Goal: Information Seeking & Learning: Learn about a topic

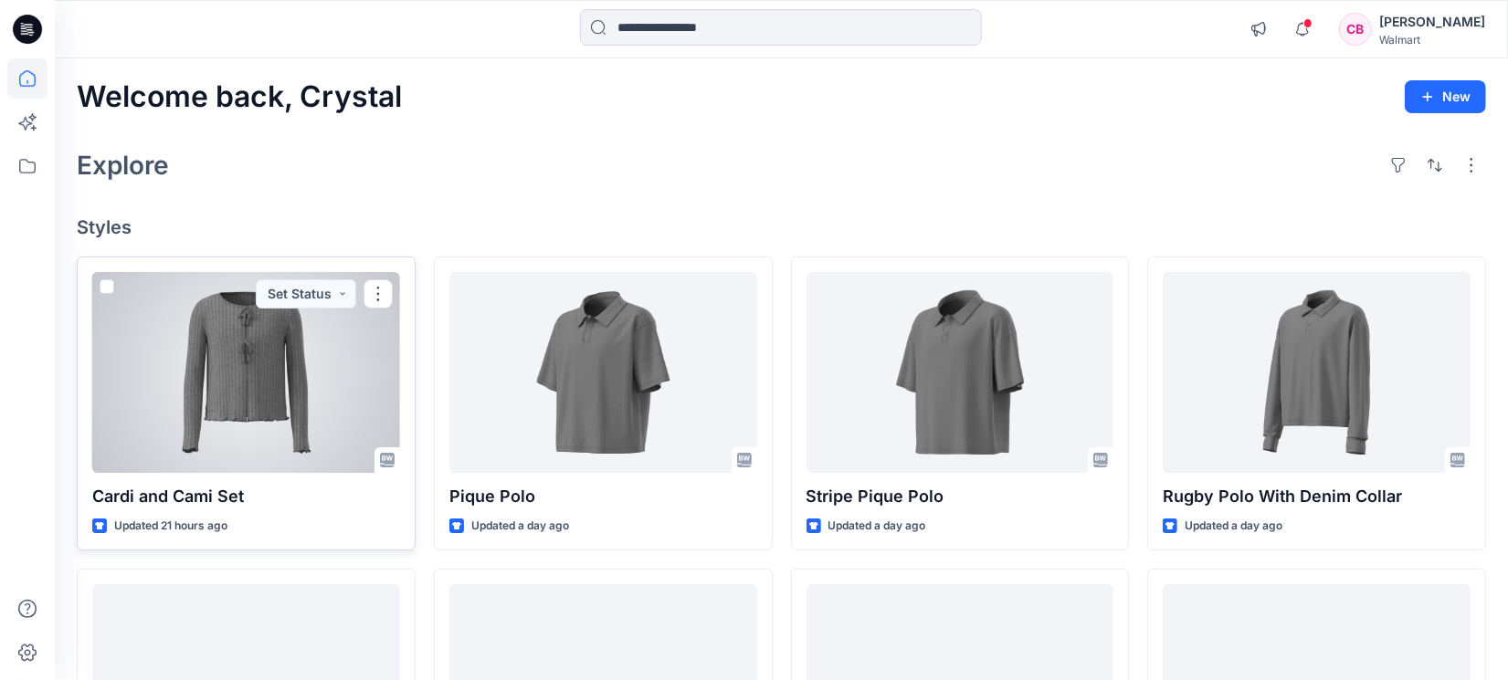
click at [283, 387] on div at bounding box center [246, 372] width 308 height 201
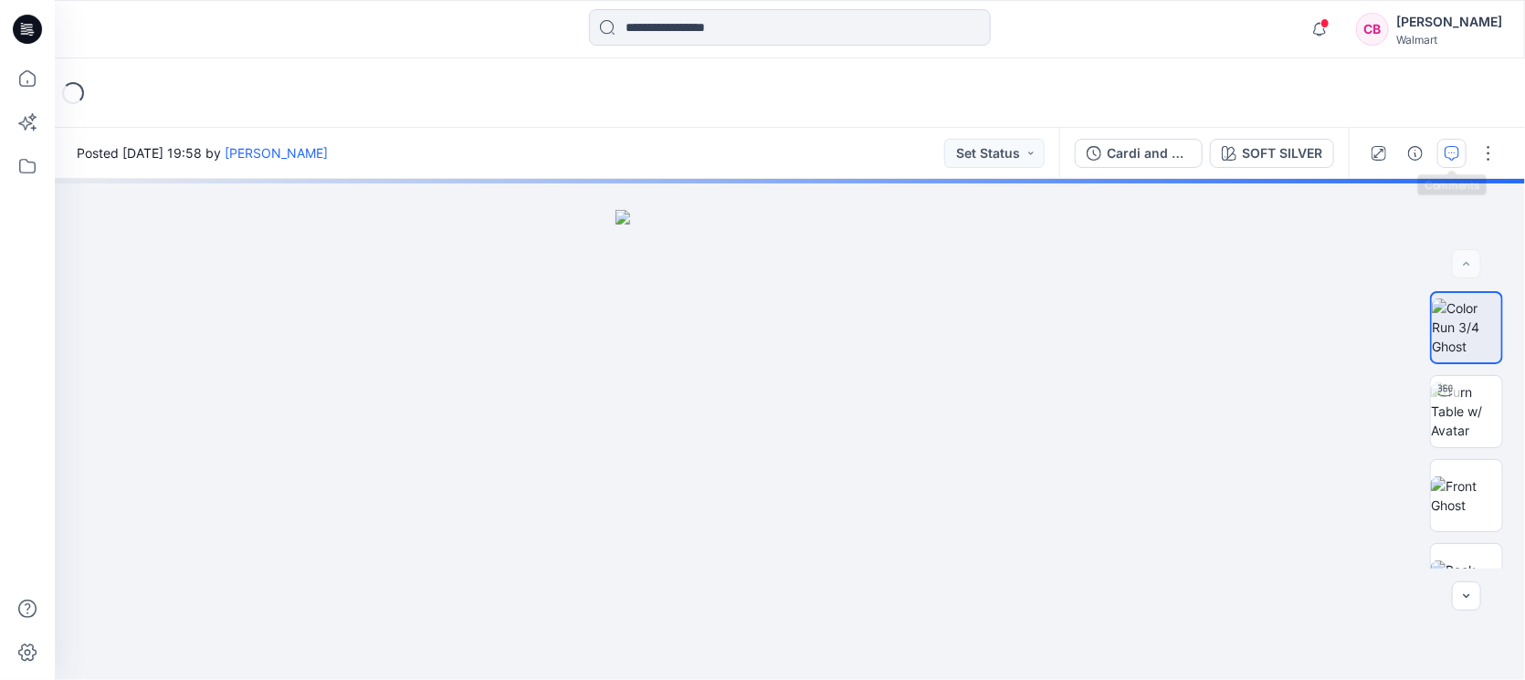
click at [1455, 150] on icon "button" at bounding box center [1452, 153] width 15 height 15
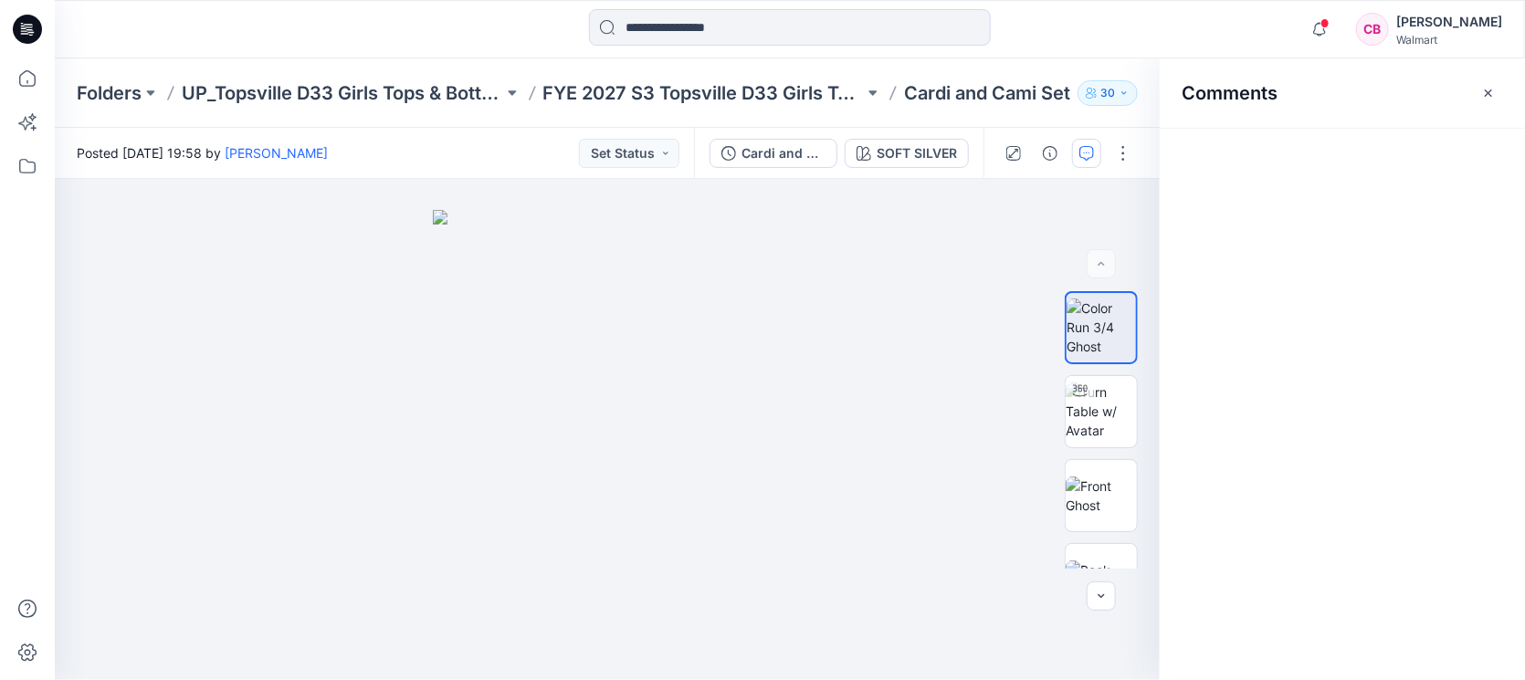
click at [1494, 87] on icon "button" at bounding box center [1488, 93] width 15 height 15
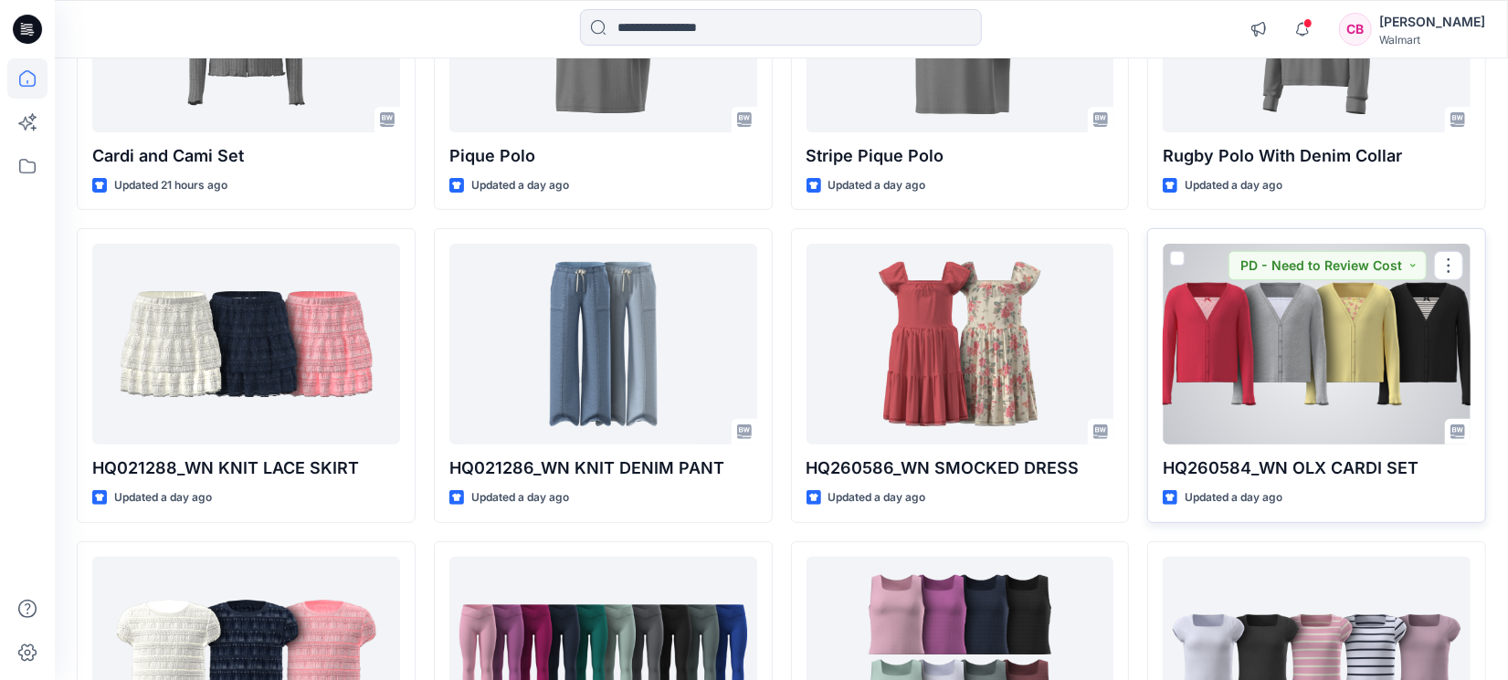
scroll to position [457, 0]
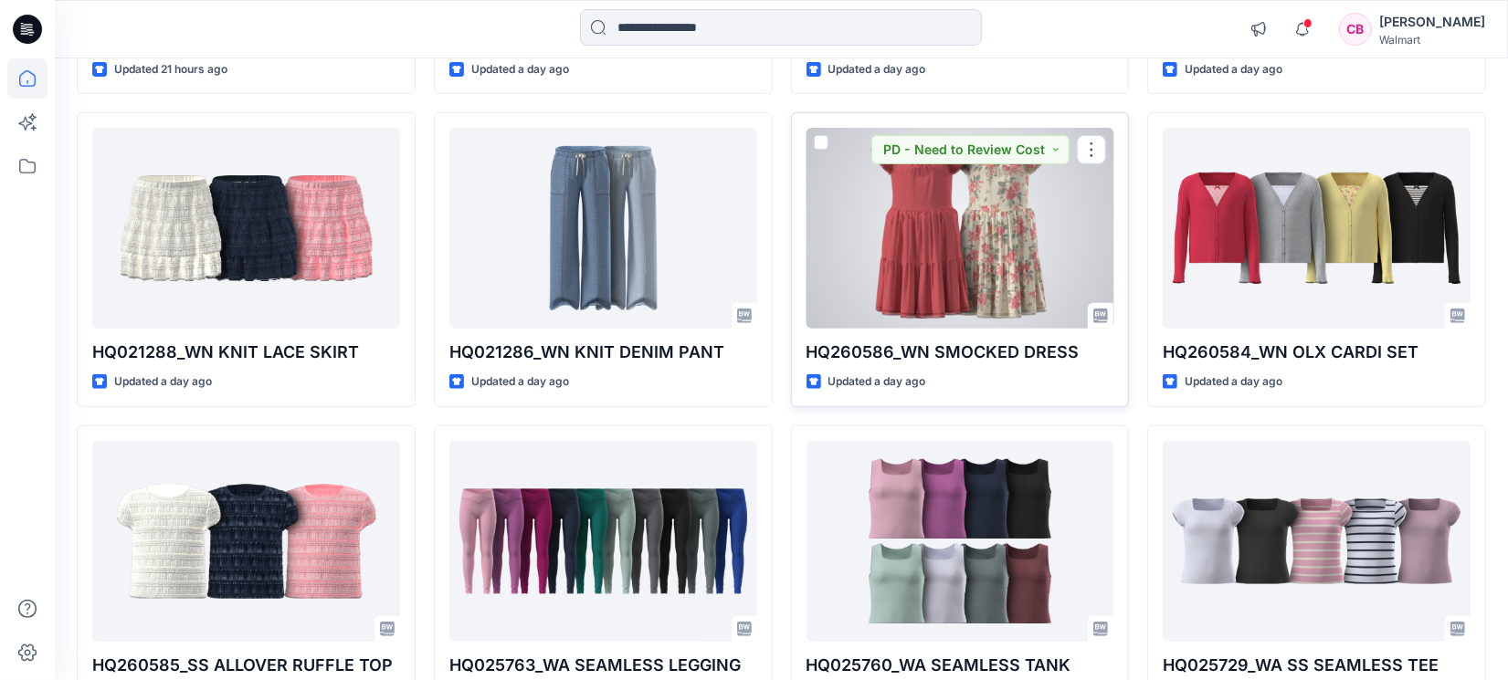
click at [965, 221] on div at bounding box center [960, 228] width 308 height 201
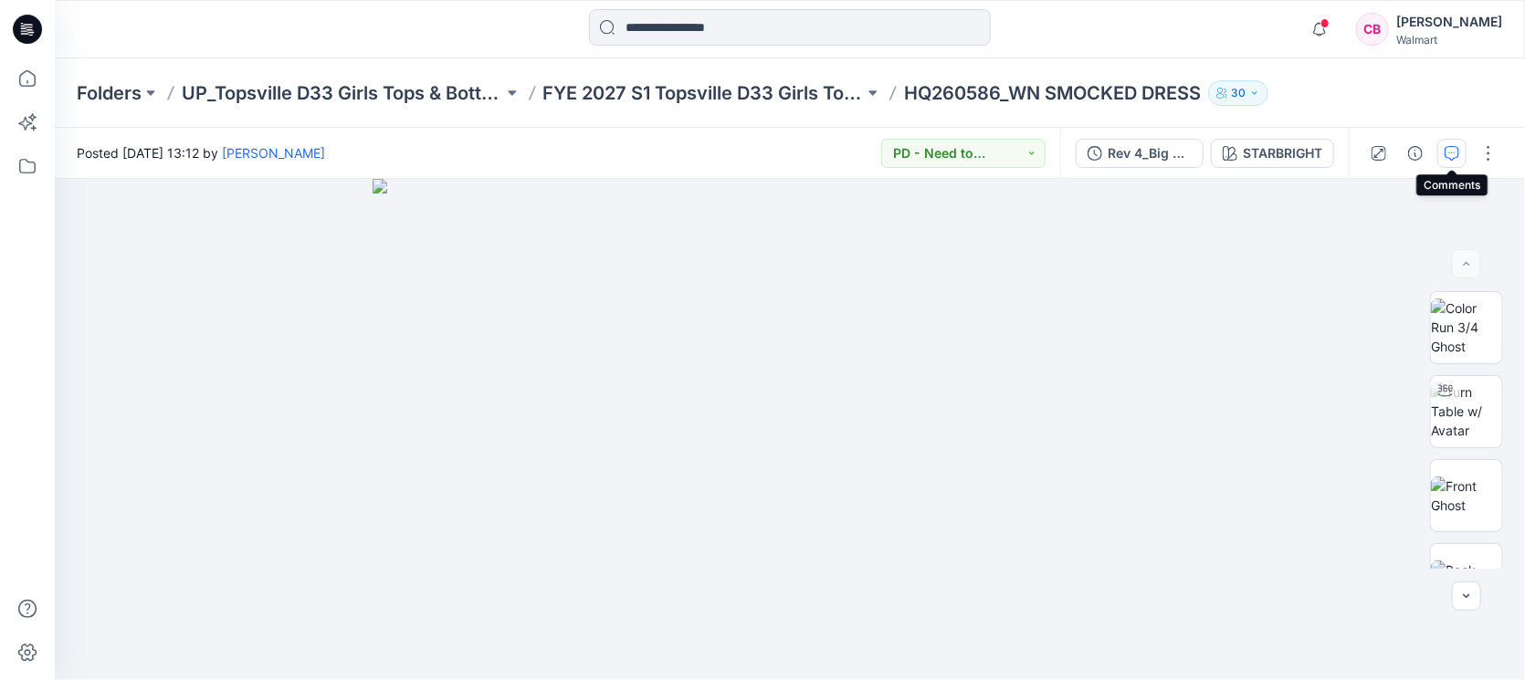
click at [1455, 149] on icon "button" at bounding box center [1452, 153] width 15 height 15
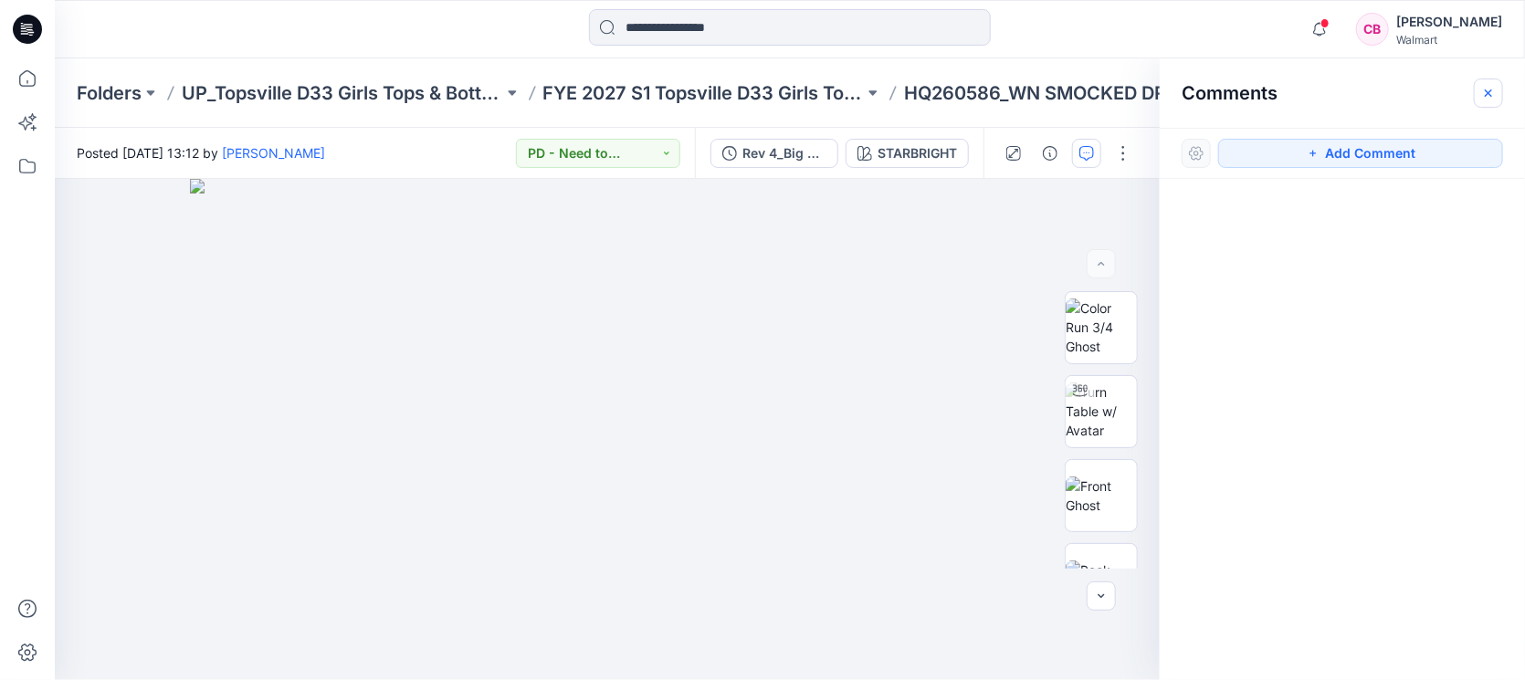
click at [1485, 95] on icon "button" at bounding box center [1488, 93] width 15 height 15
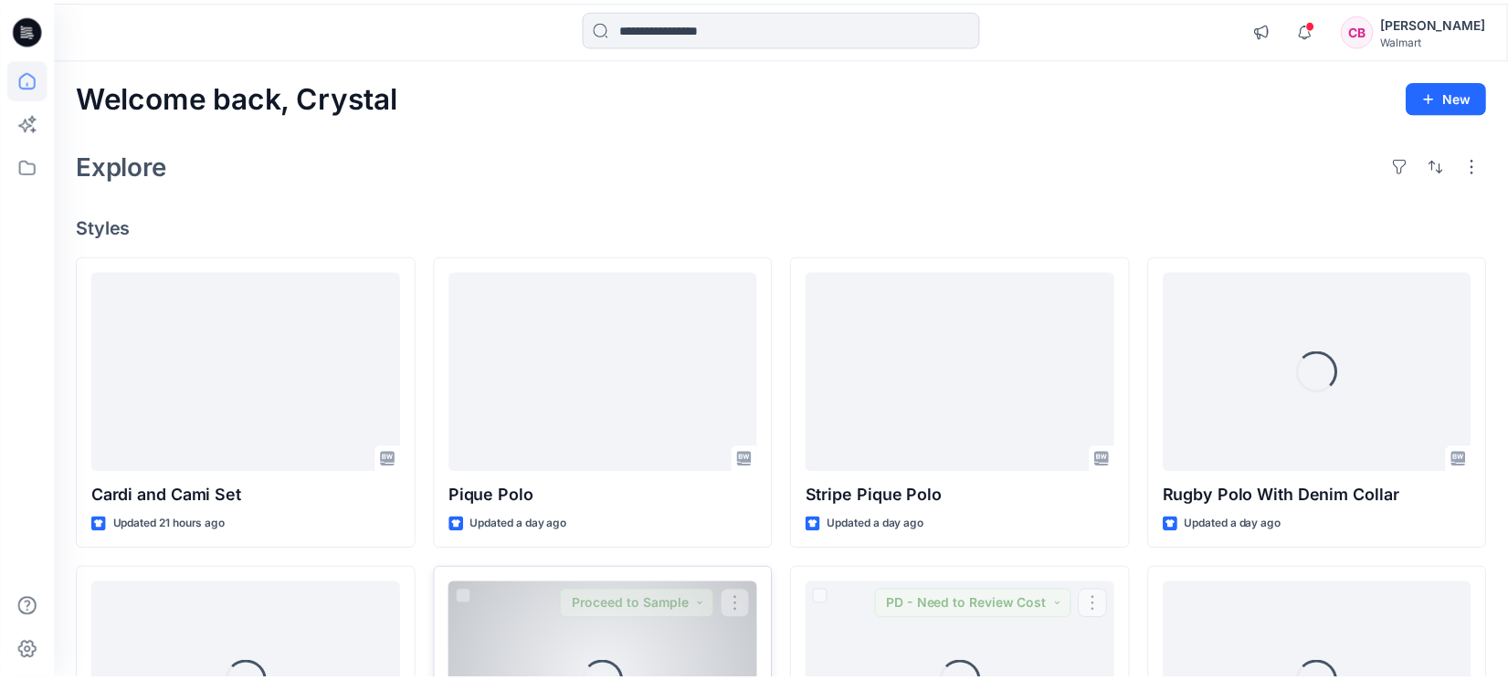
scroll to position [457, 0]
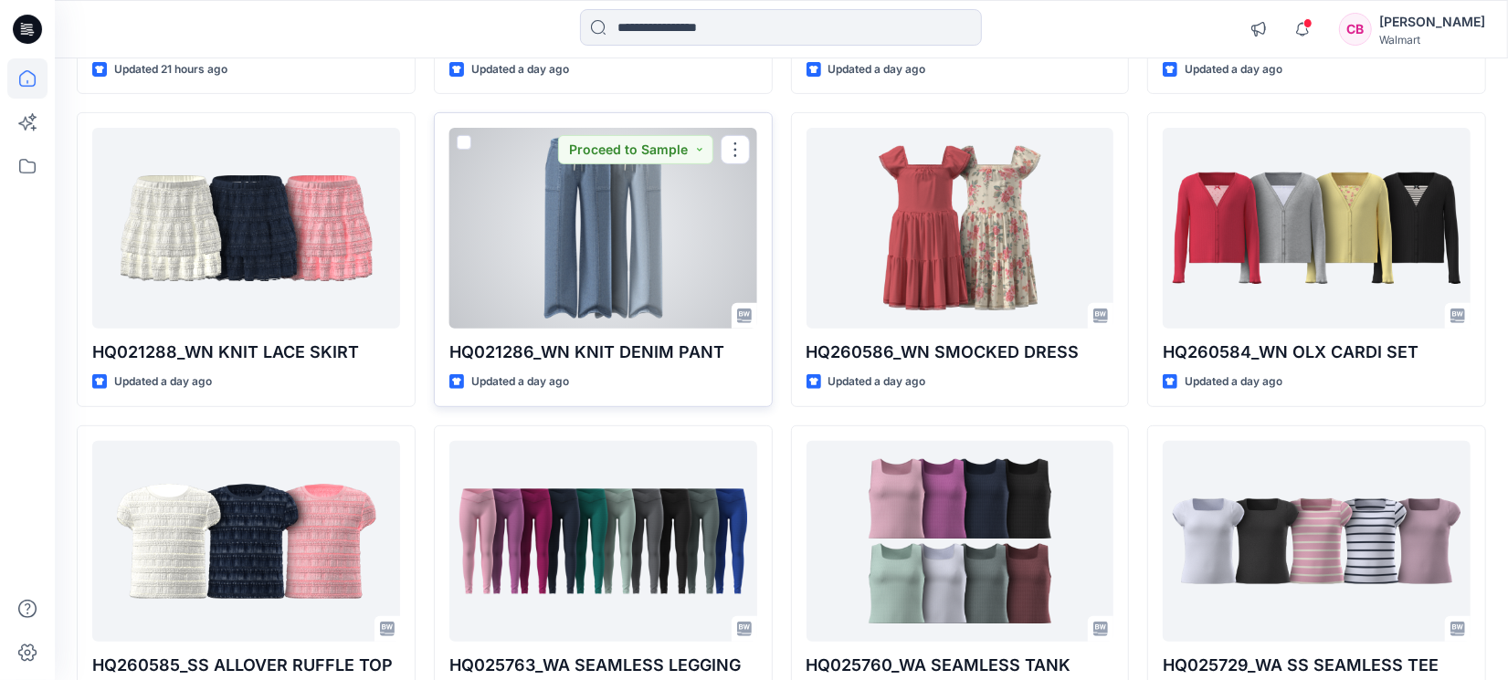
click at [590, 223] on div at bounding box center [603, 228] width 308 height 201
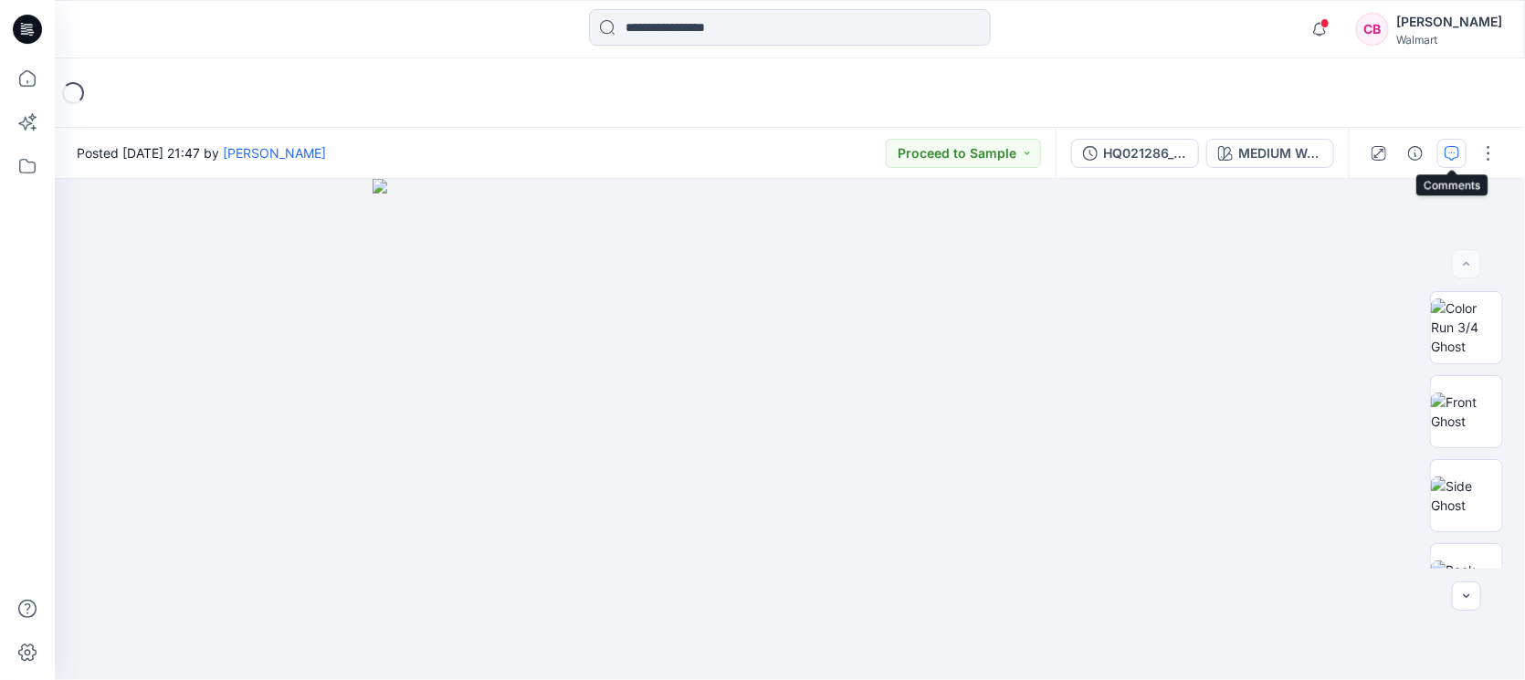
click at [1458, 156] on icon "button" at bounding box center [1452, 153] width 15 height 15
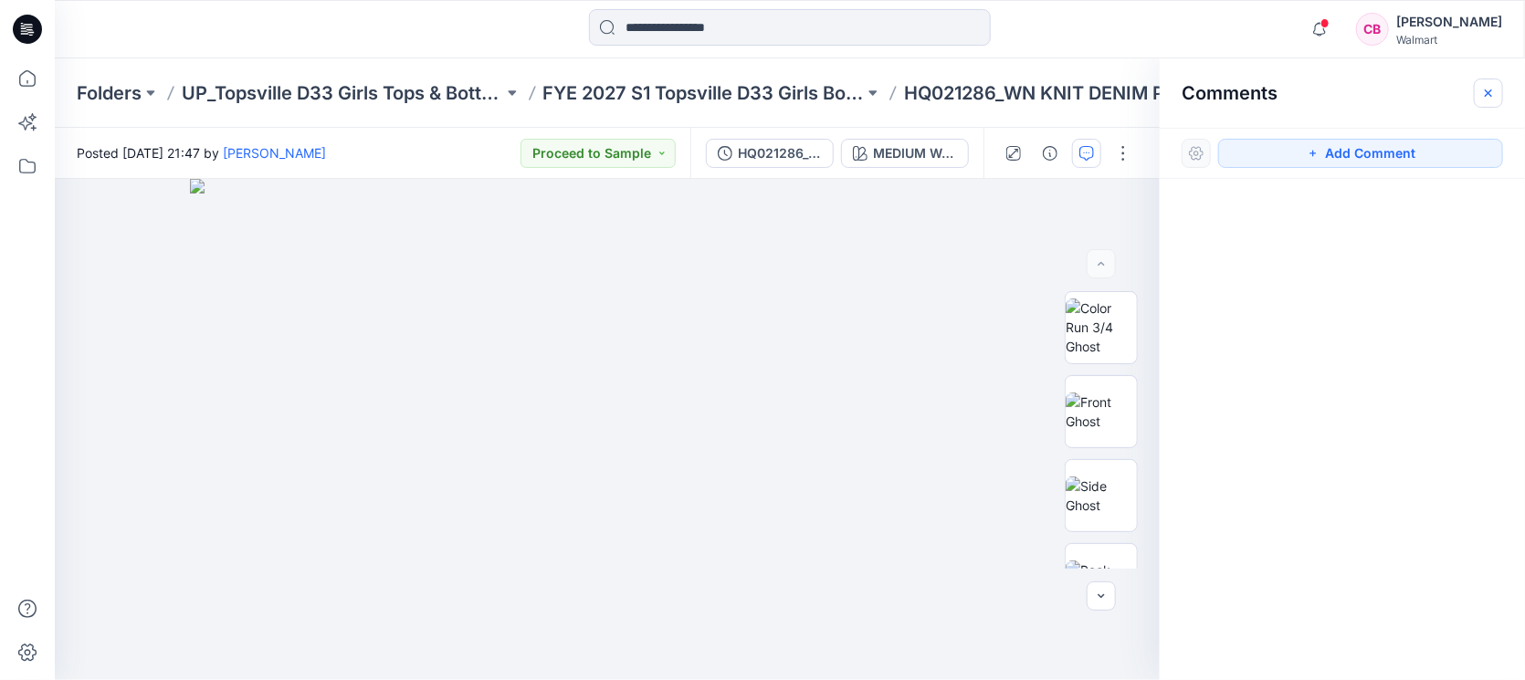
click at [1490, 96] on icon "button" at bounding box center [1488, 93] width 15 height 15
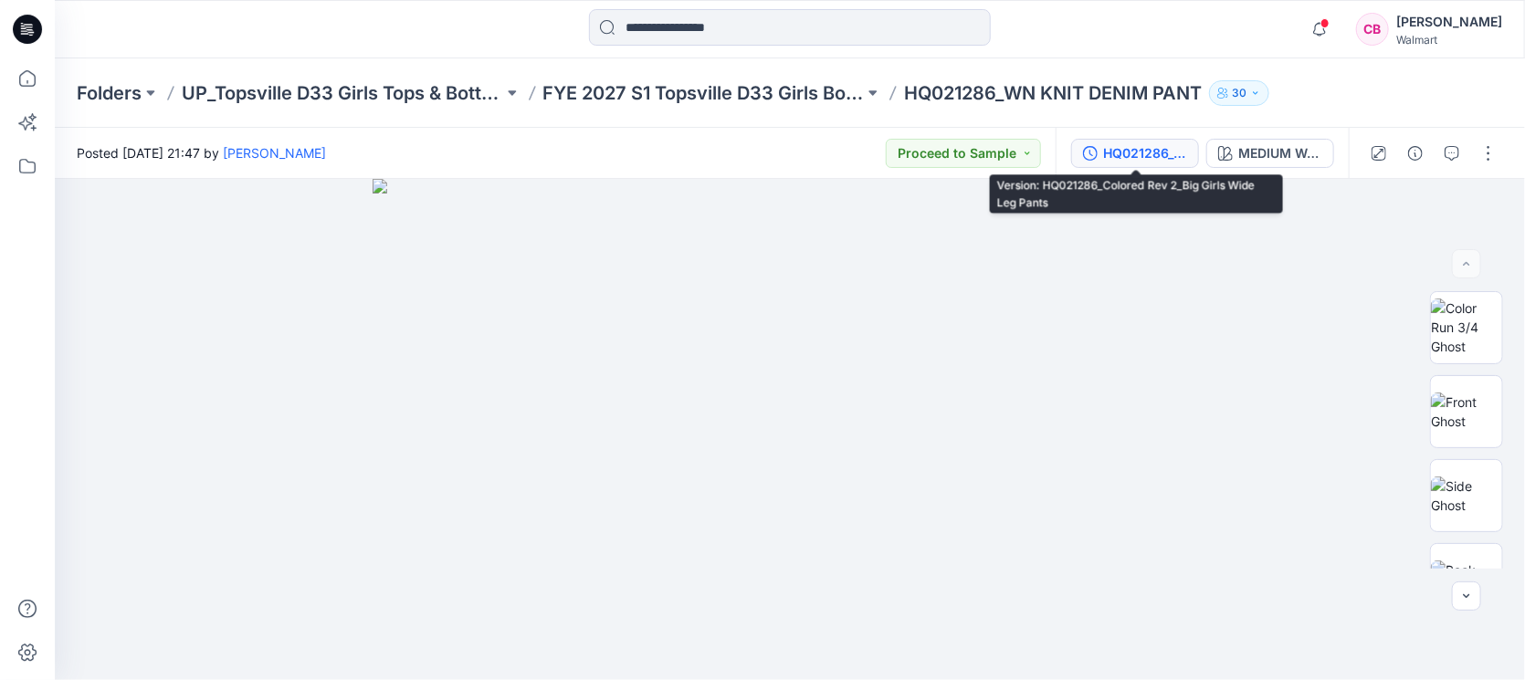
click at [1182, 151] on div "HQ021286_Colored Rev 2_Big Girls Wide Leg Pants" at bounding box center [1145, 153] width 84 height 20
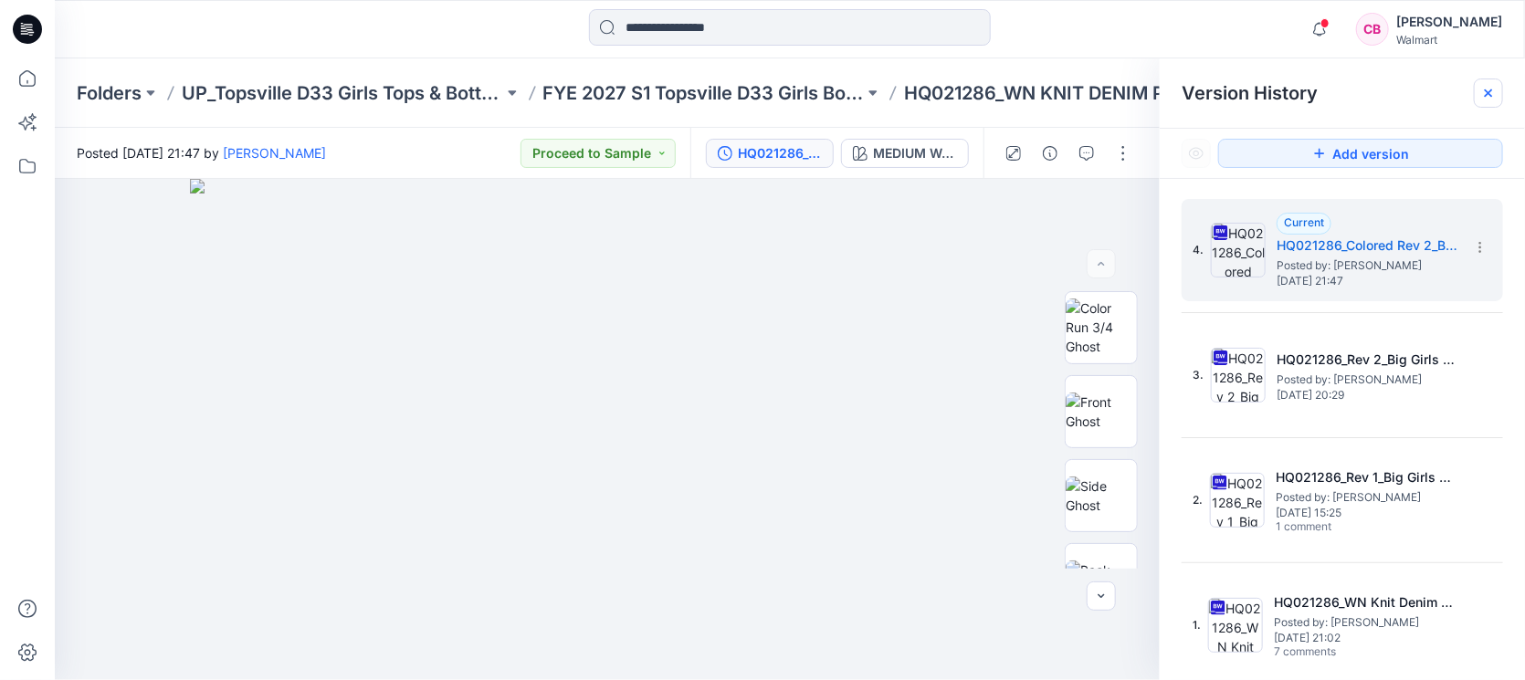
click at [1485, 91] on icon at bounding box center [1488, 93] width 15 height 15
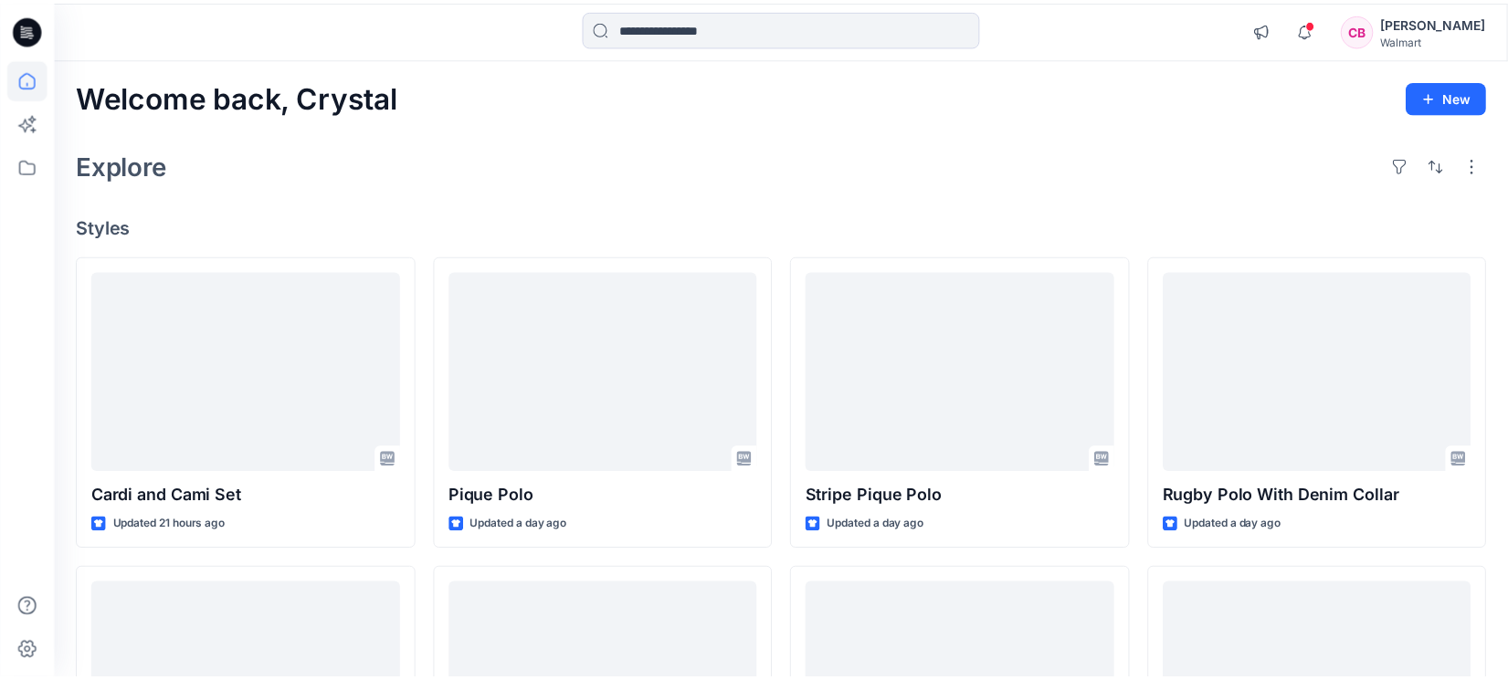
scroll to position [457, 0]
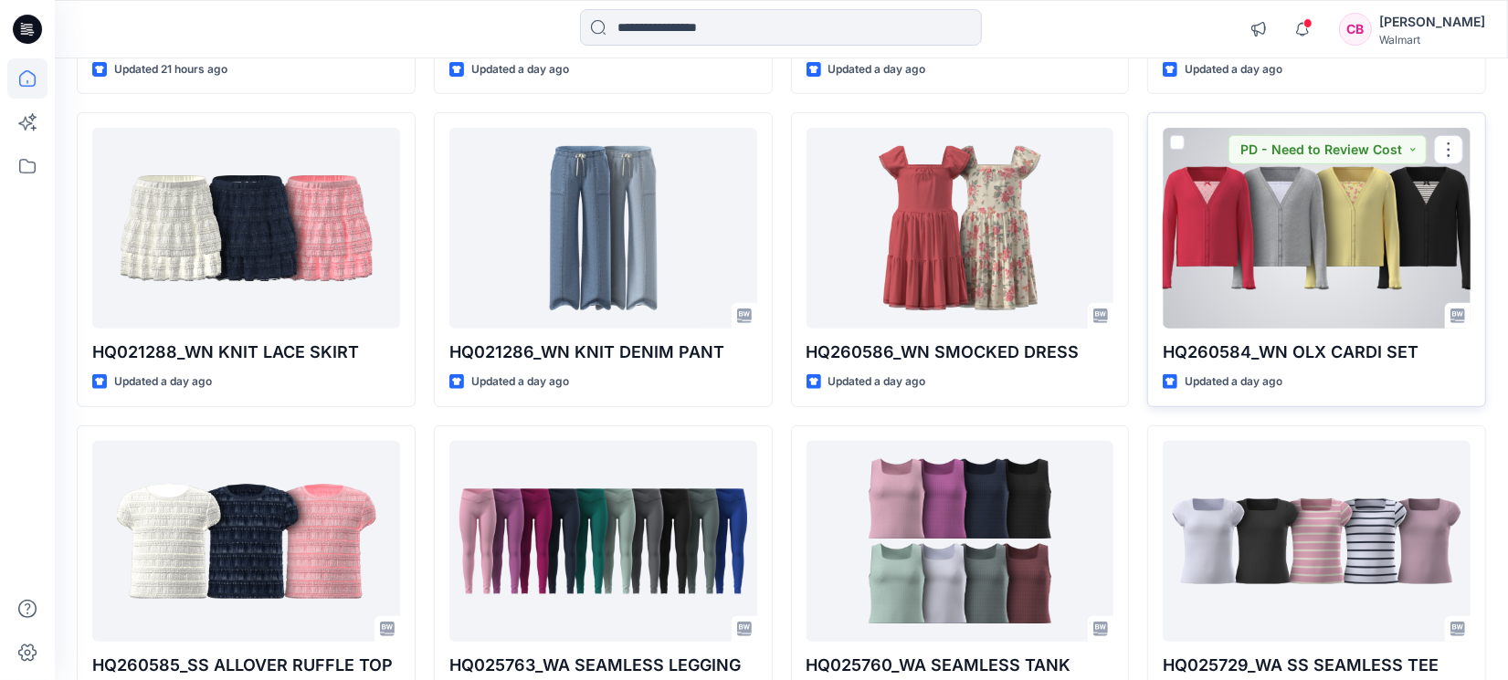
click at [1359, 259] on div at bounding box center [1317, 228] width 308 height 201
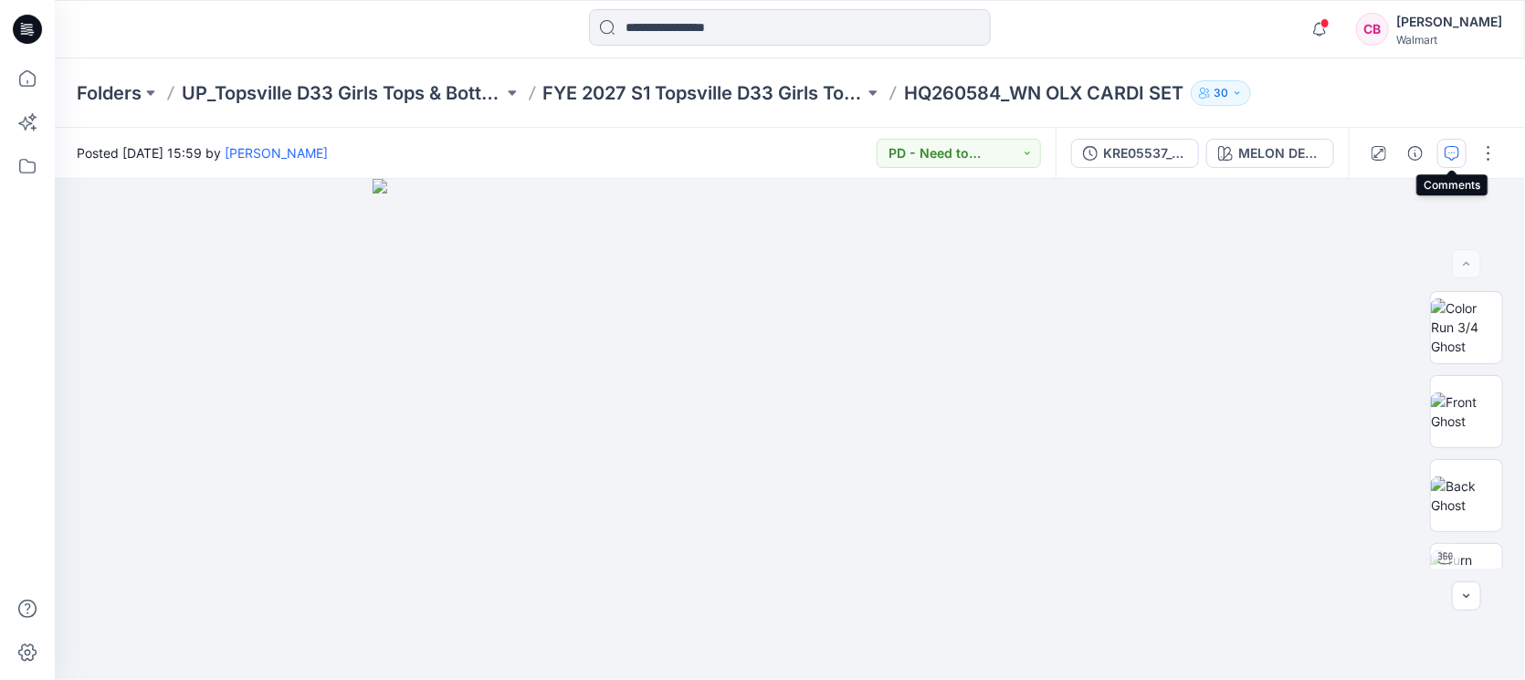
click at [1444, 149] on button "button" at bounding box center [1451, 153] width 29 height 29
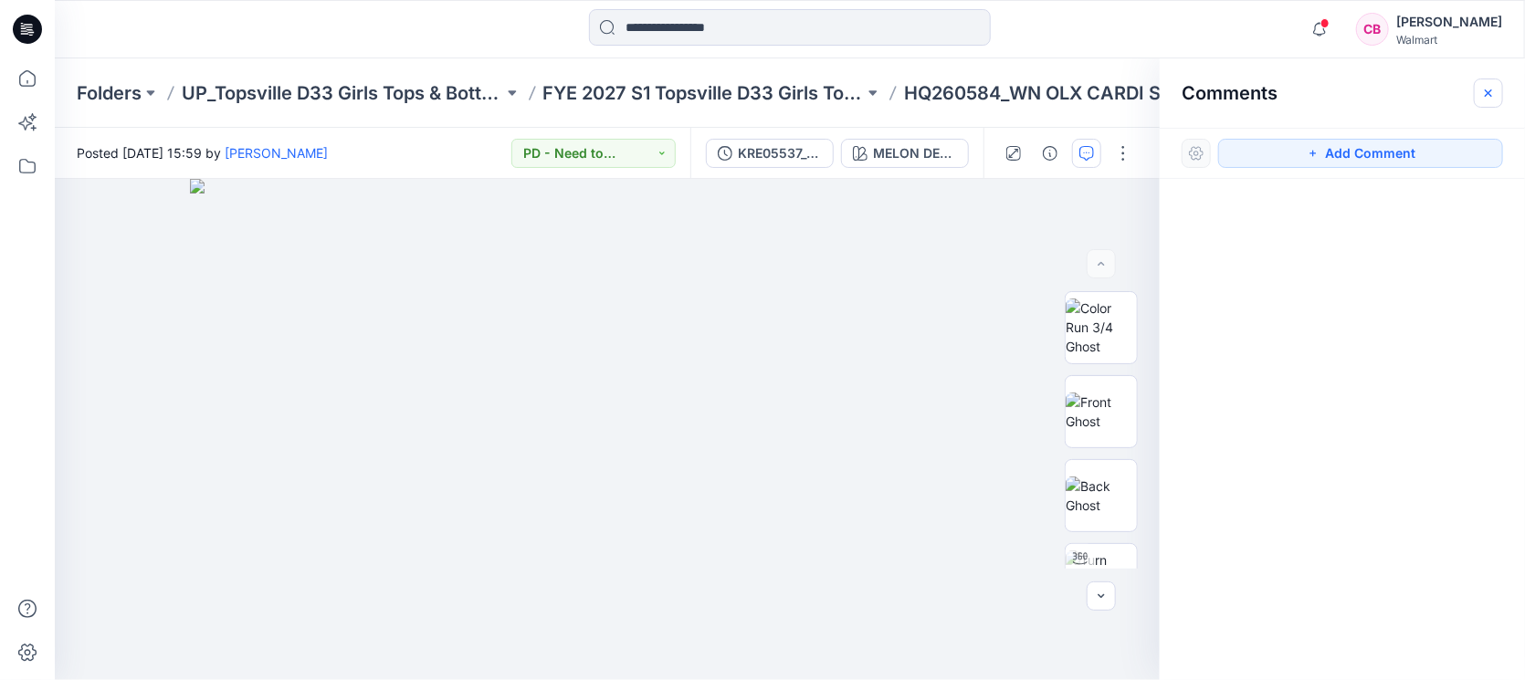
click at [1495, 98] on icon "button" at bounding box center [1488, 93] width 15 height 15
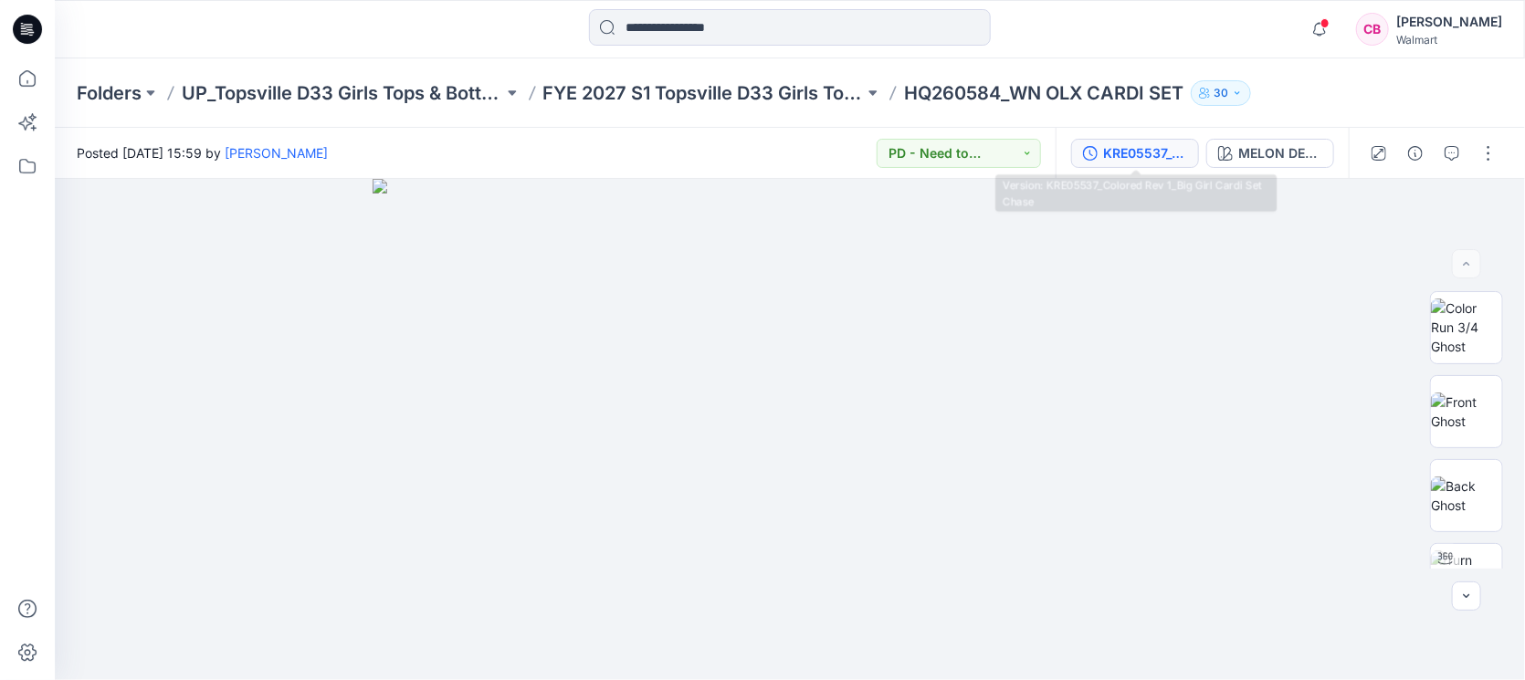
click at [1176, 149] on div "KRE05537_Colored Rev 1_Big Girl Cardi Set Chase" at bounding box center [1145, 153] width 84 height 20
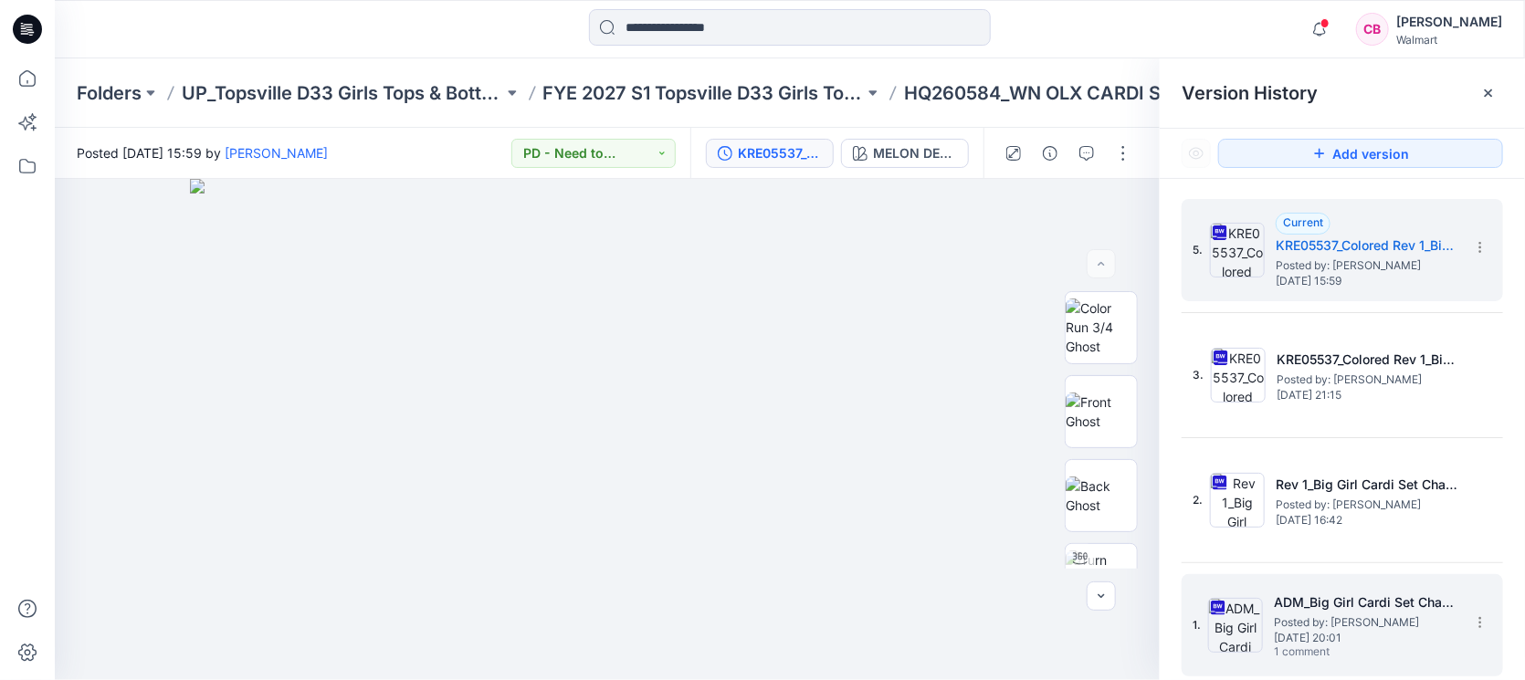
click at [1309, 635] on span "Wednesday, April 09, 2025 20:01" at bounding box center [1365, 638] width 183 height 13
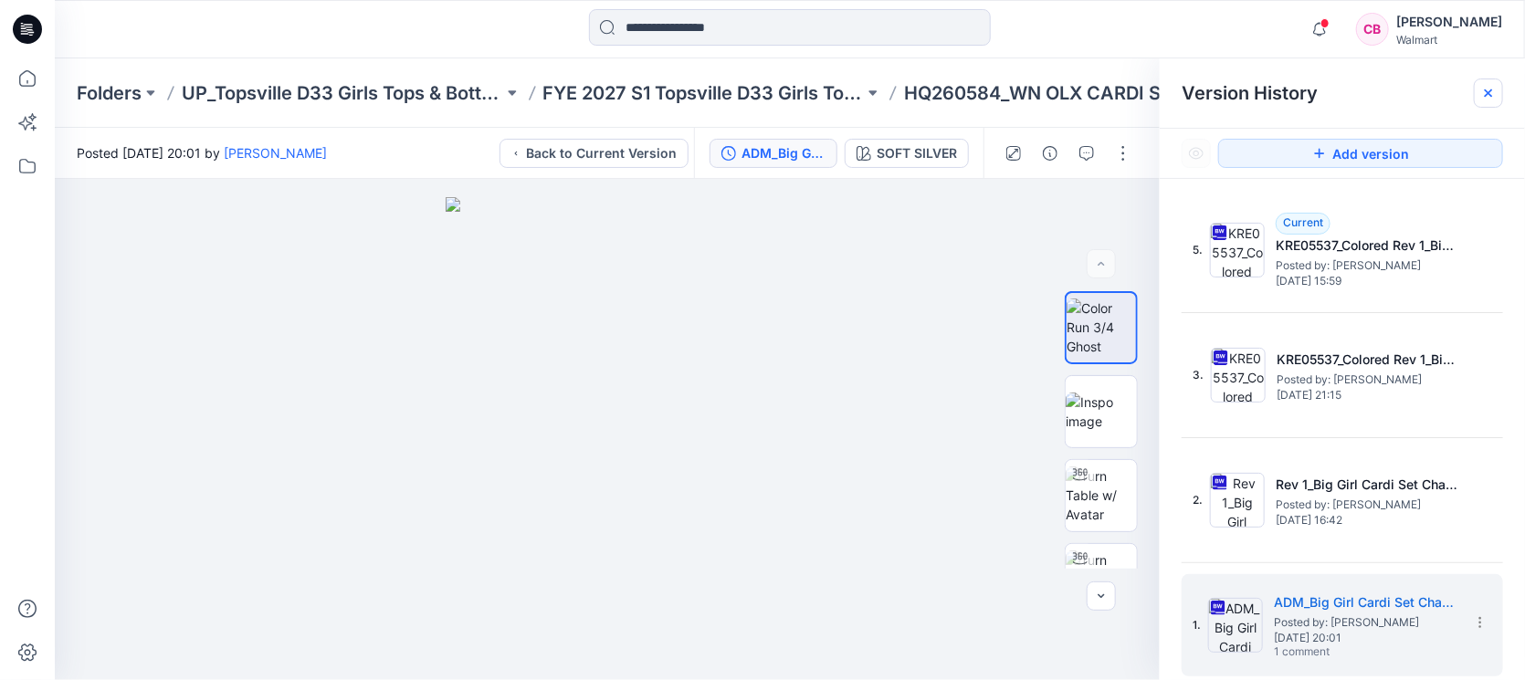
click at [1496, 87] on icon at bounding box center [1488, 93] width 15 height 15
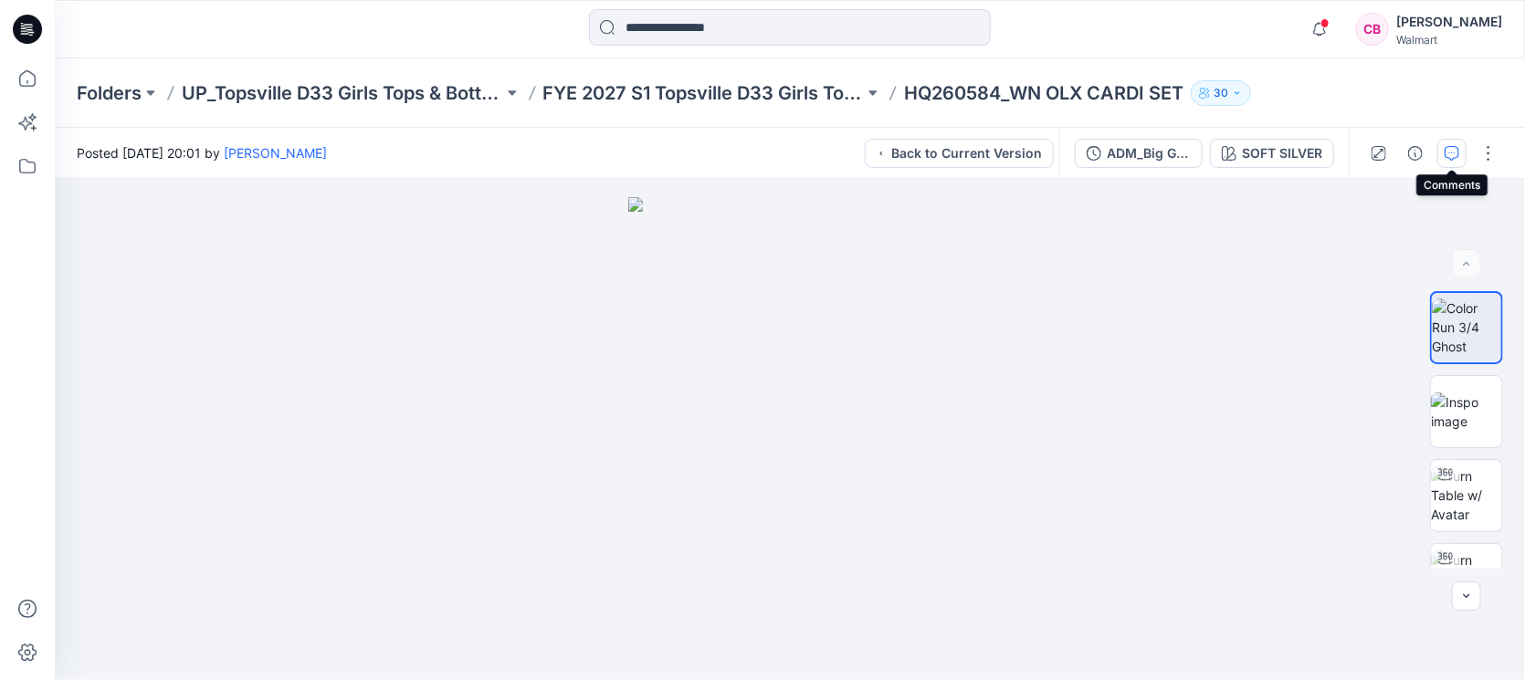
click at [1457, 156] on icon "button" at bounding box center [1452, 153] width 15 height 15
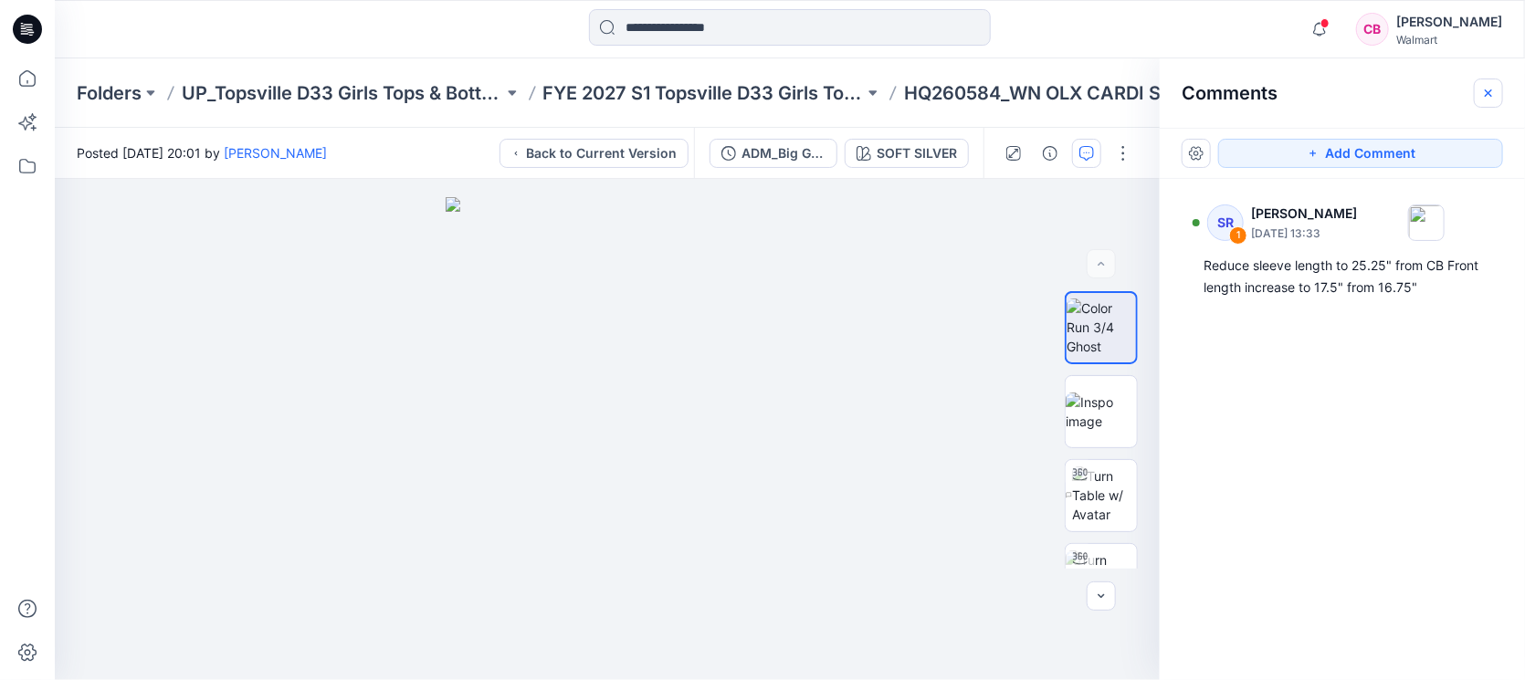
click at [1486, 95] on icon "button" at bounding box center [1488, 92] width 7 height 7
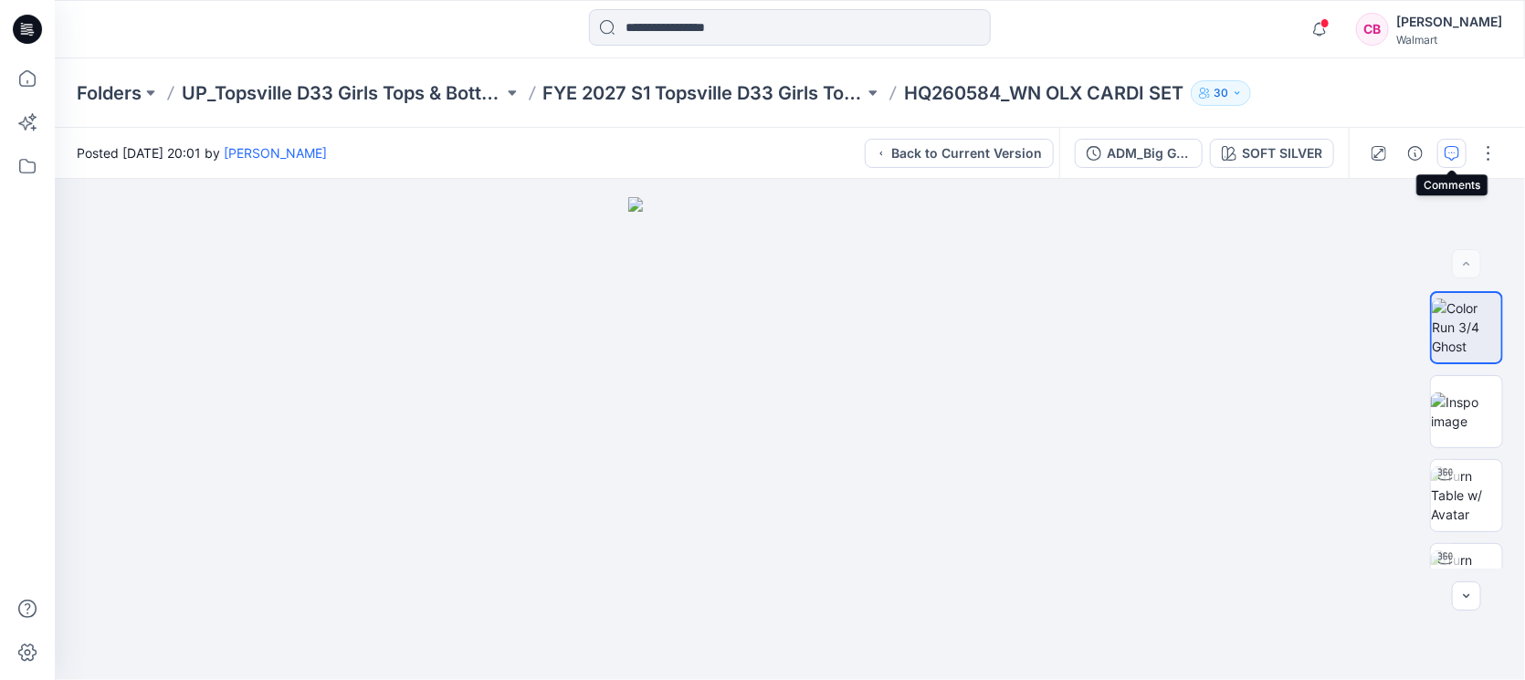
click at [1459, 159] on icon "button" at bounding box center [1452, 153] width 15 height 15
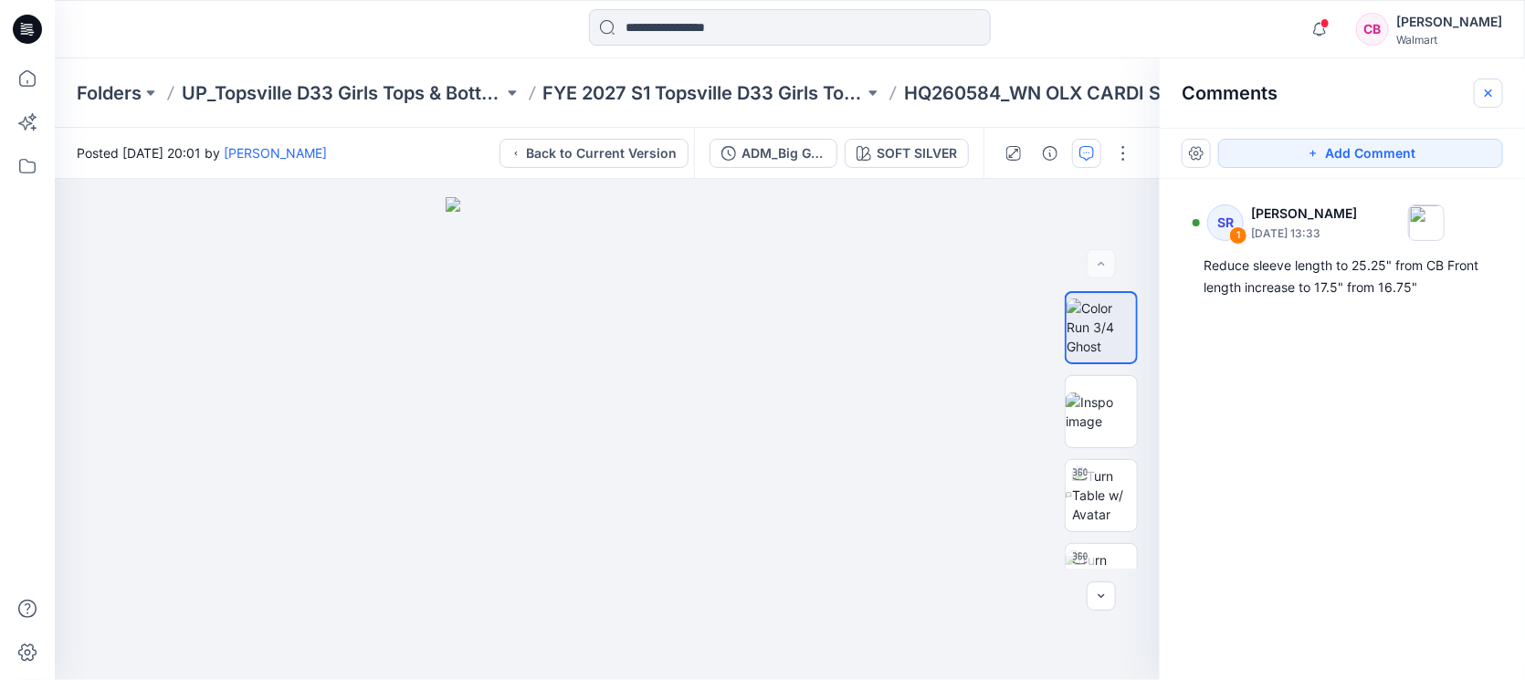
click at [1487, 94] on icon "button" at bounding box center [1488, 92] width 7 height 7
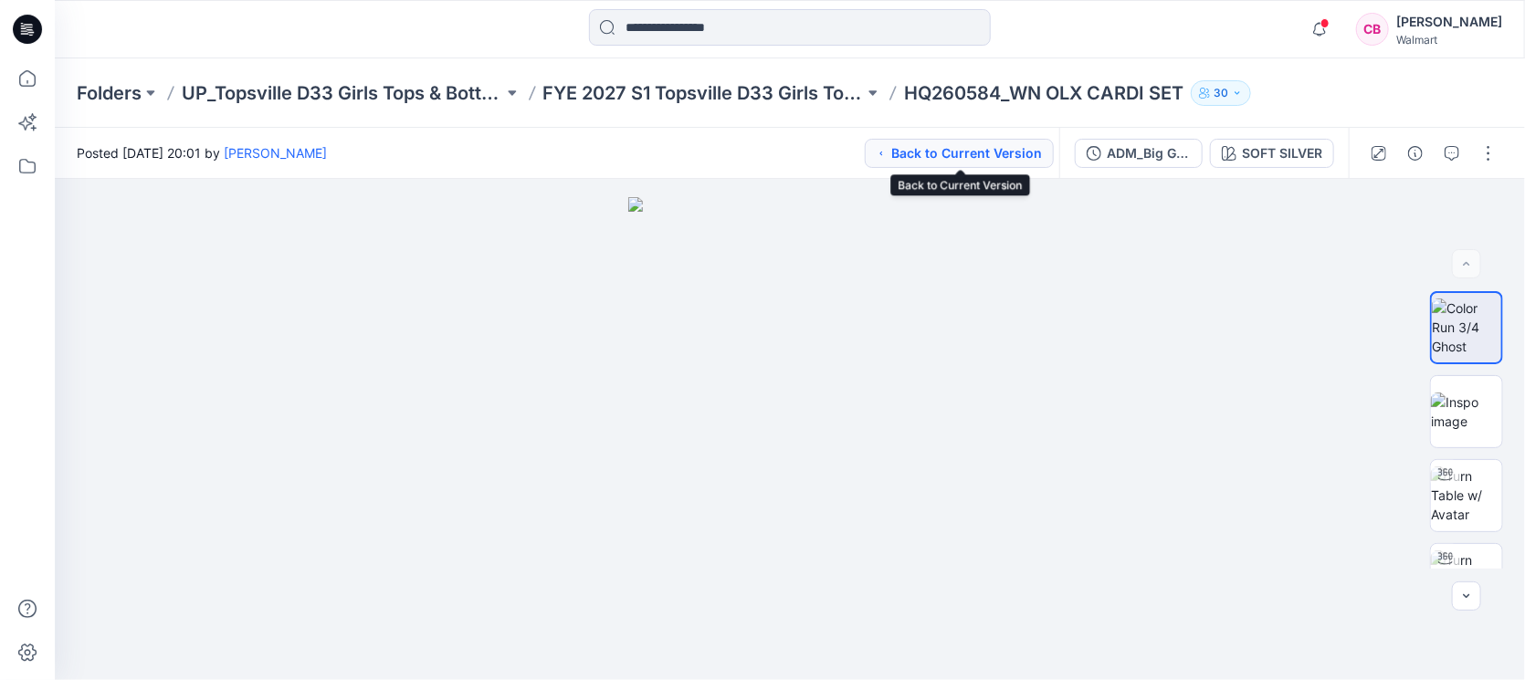
click at [964, 146] on button "Back to Current Version" at bounding box center [959, 153] width 189 height 29
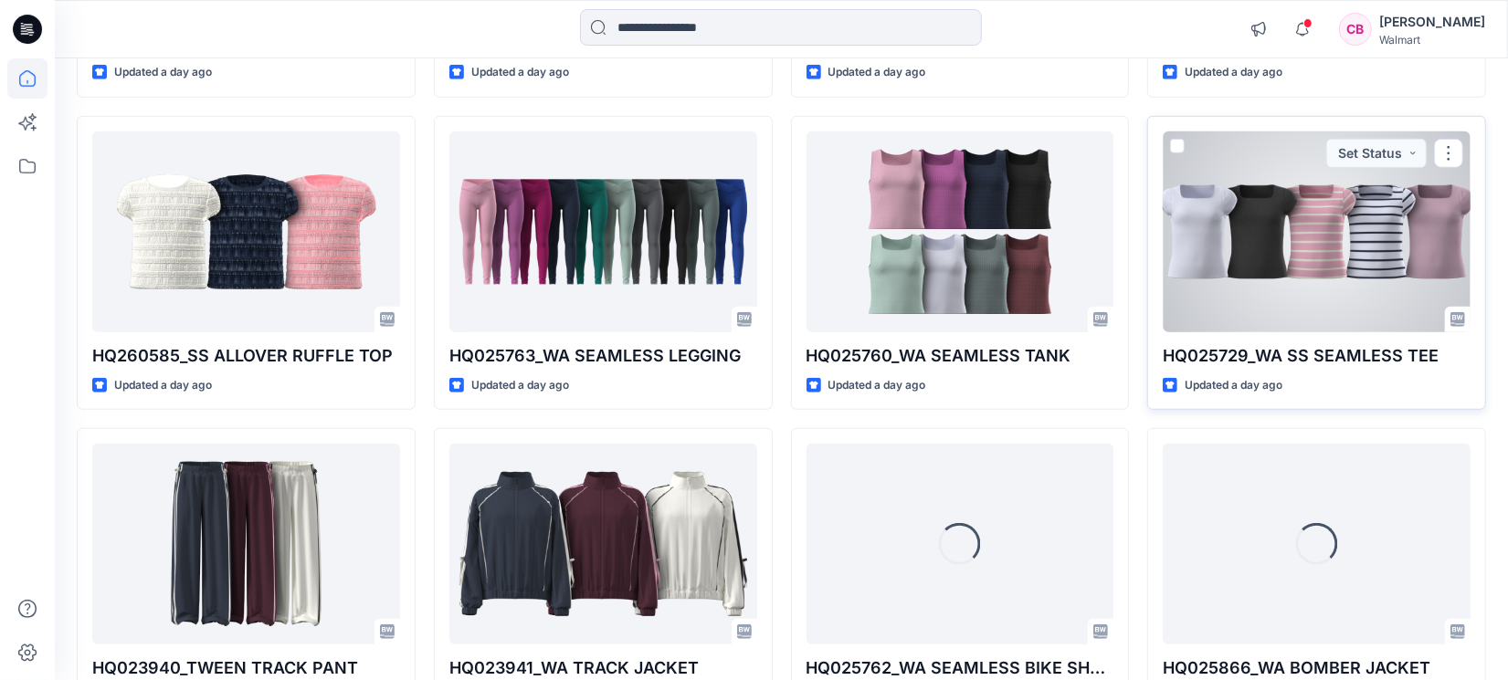
scroll to position [1039, 0]
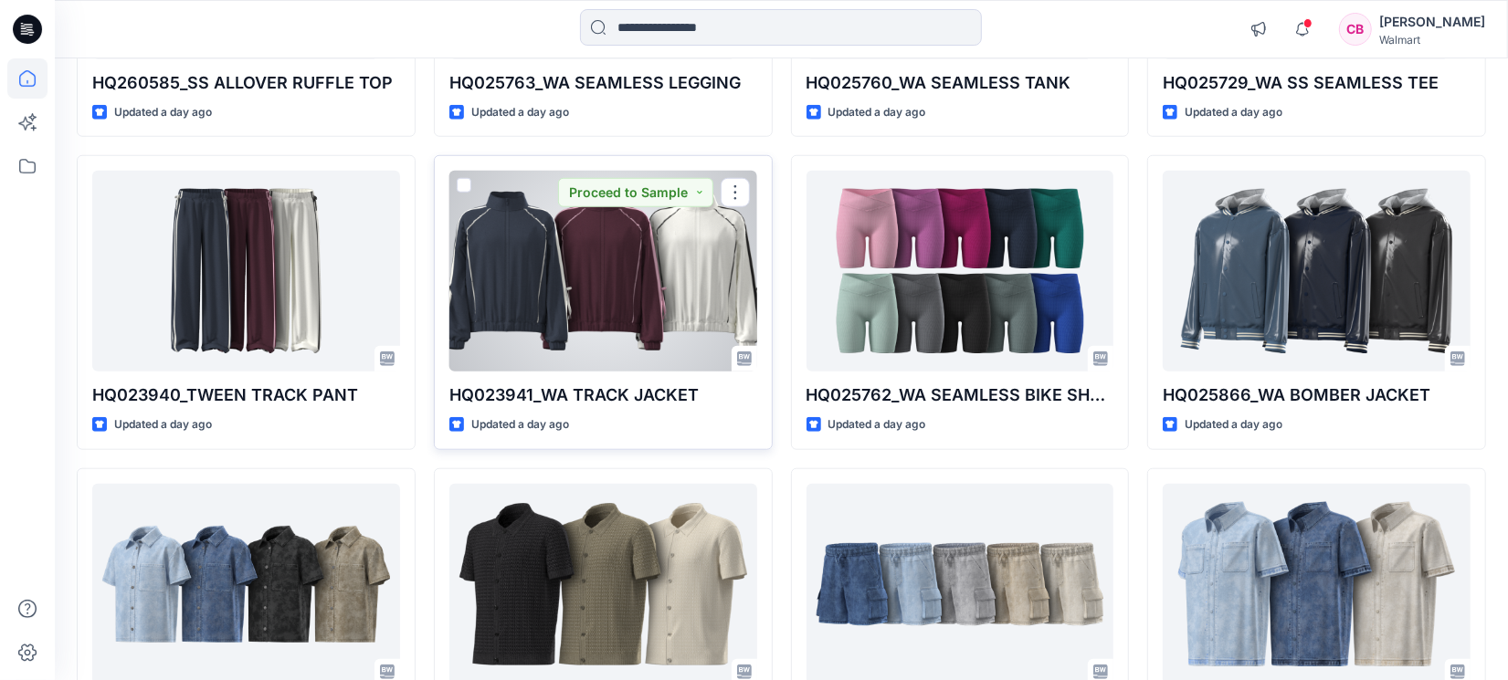
click at [657, 319] on div at bounding box center [603, 271] width 308 height 201
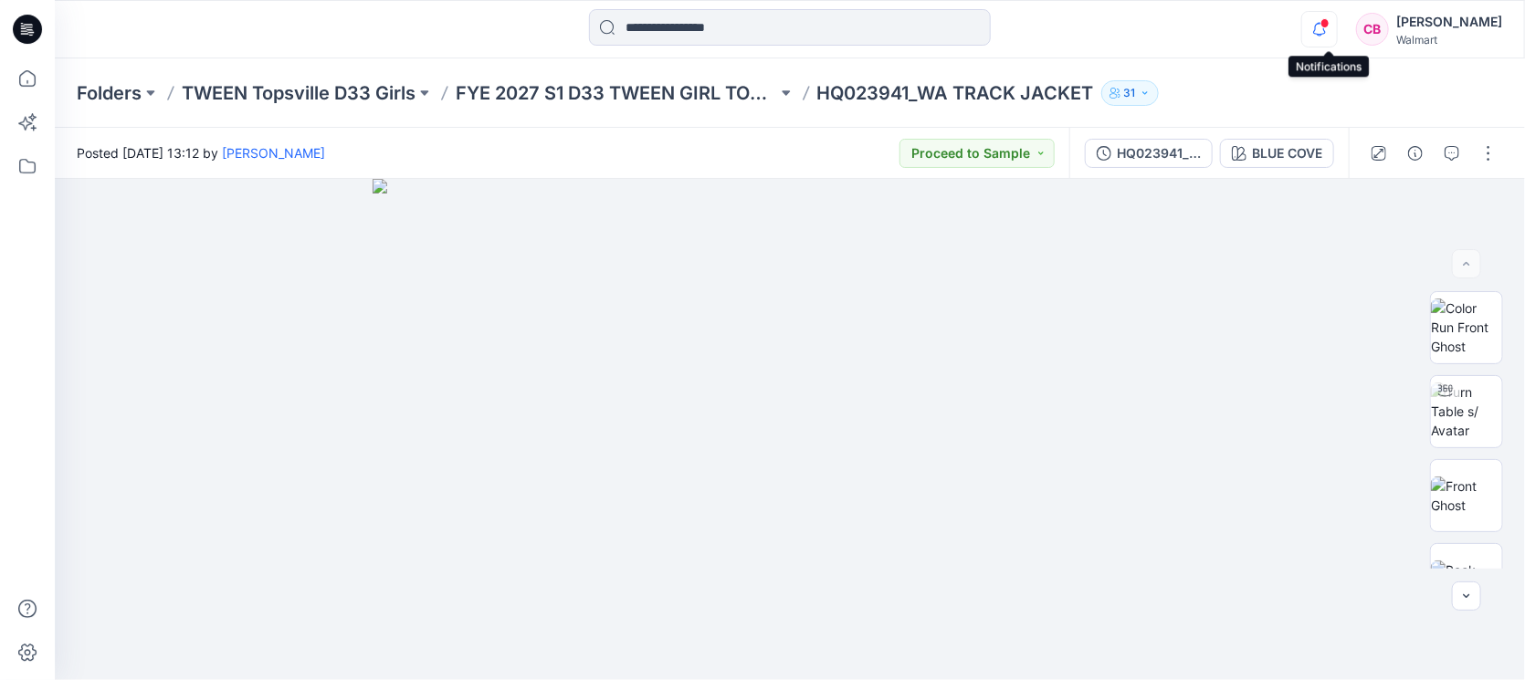
click at [1326, 18] on icon "button" at bounding box center [1319, 29] width 35 height 37
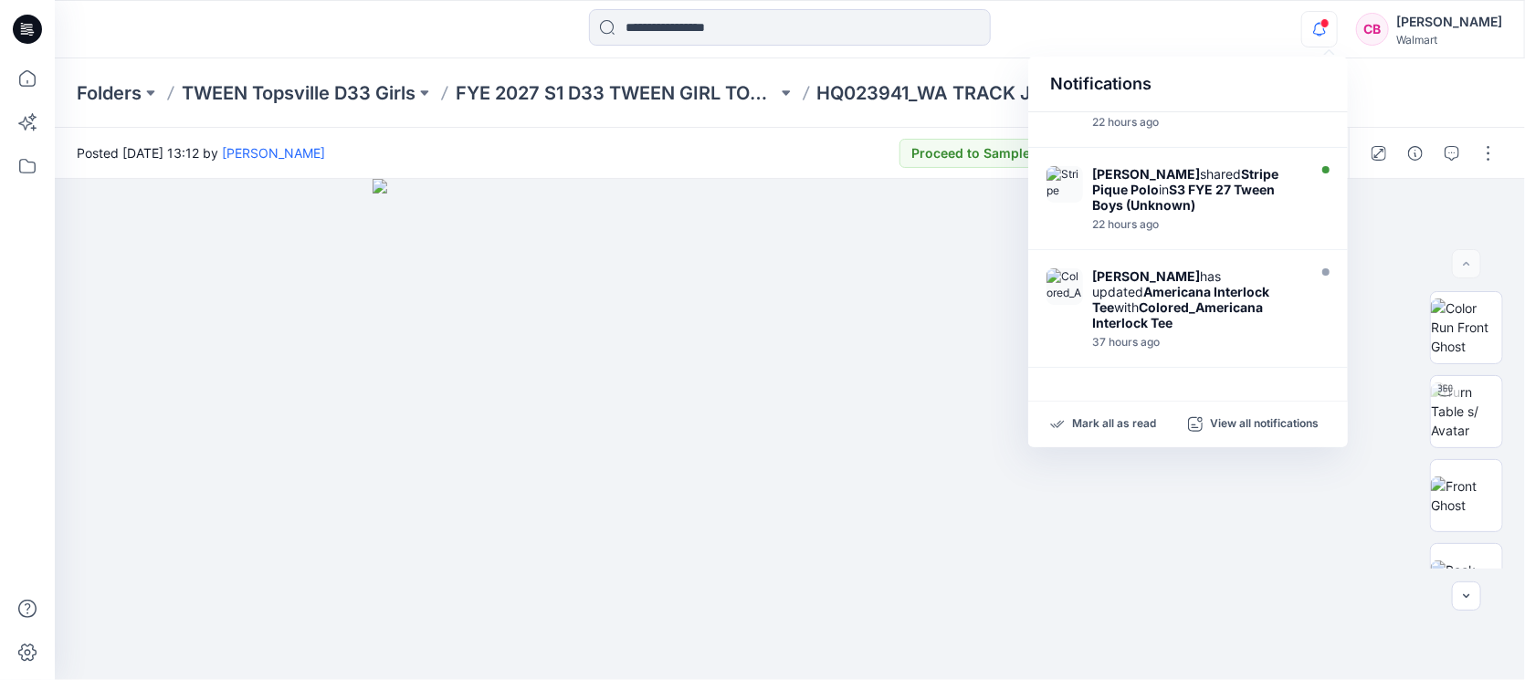
scroll to position [853, 0]
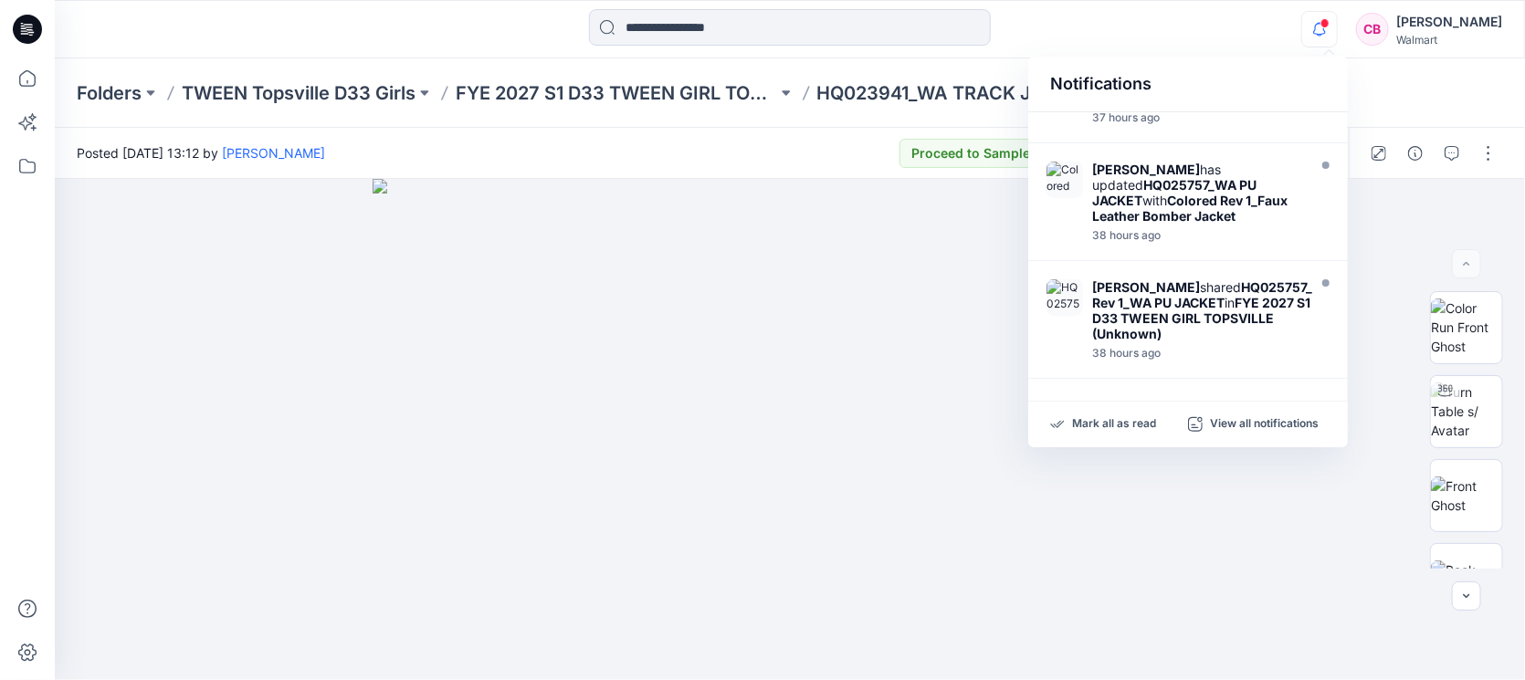
click at [1144, 415] on div "Mark all as read View all notifications" at bounding box center [1188, 425] width 320 height 46
click at [1105, 426] on p "Mark all as read" at bounding box center [1114, 424] width 84 height 16
click at [1321, 23] on icon "button" at bounding box center [1320, 23] width 4 height 2
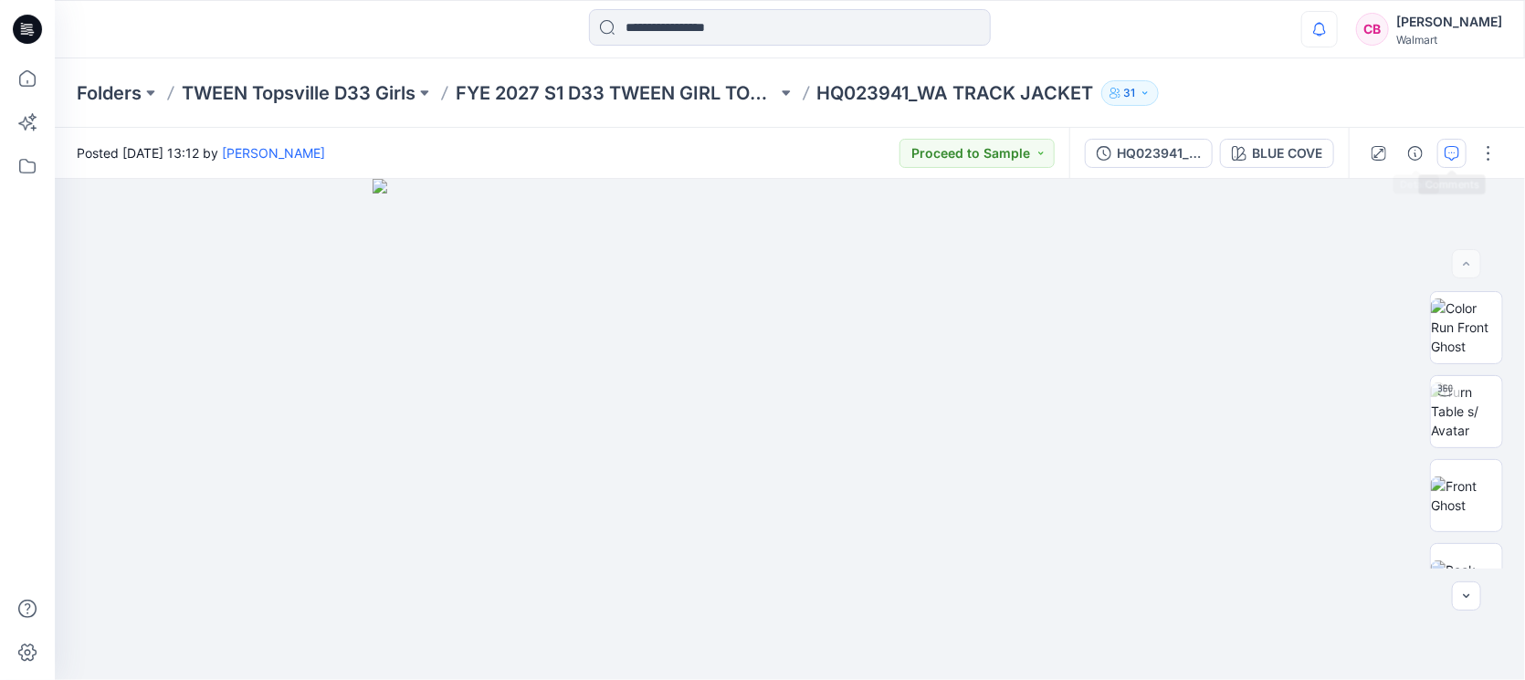
click at [1453, 151] on icon "button" at bounding box center [1452, 153] width 15 height 15
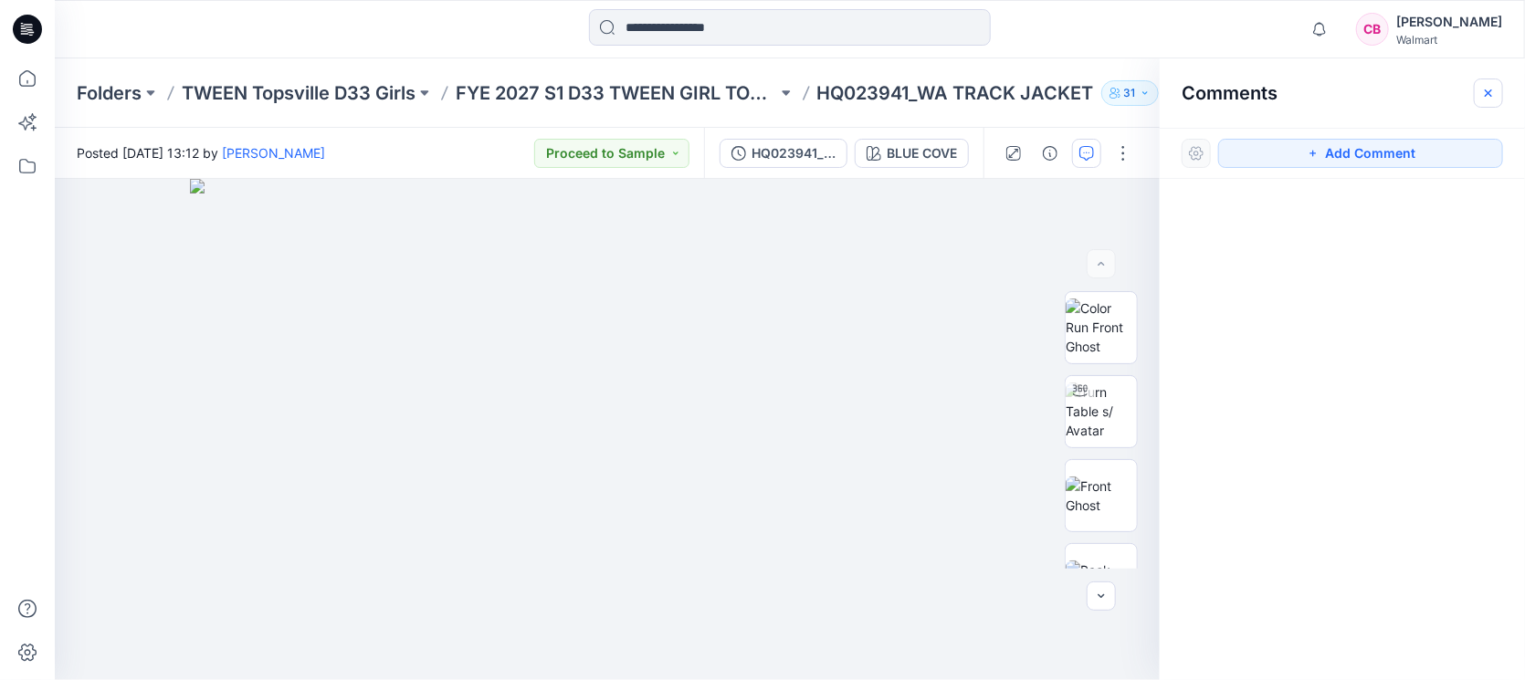
click at [1485, 79] on button "button" at bounding box center [1488, 93] width 29 height 29
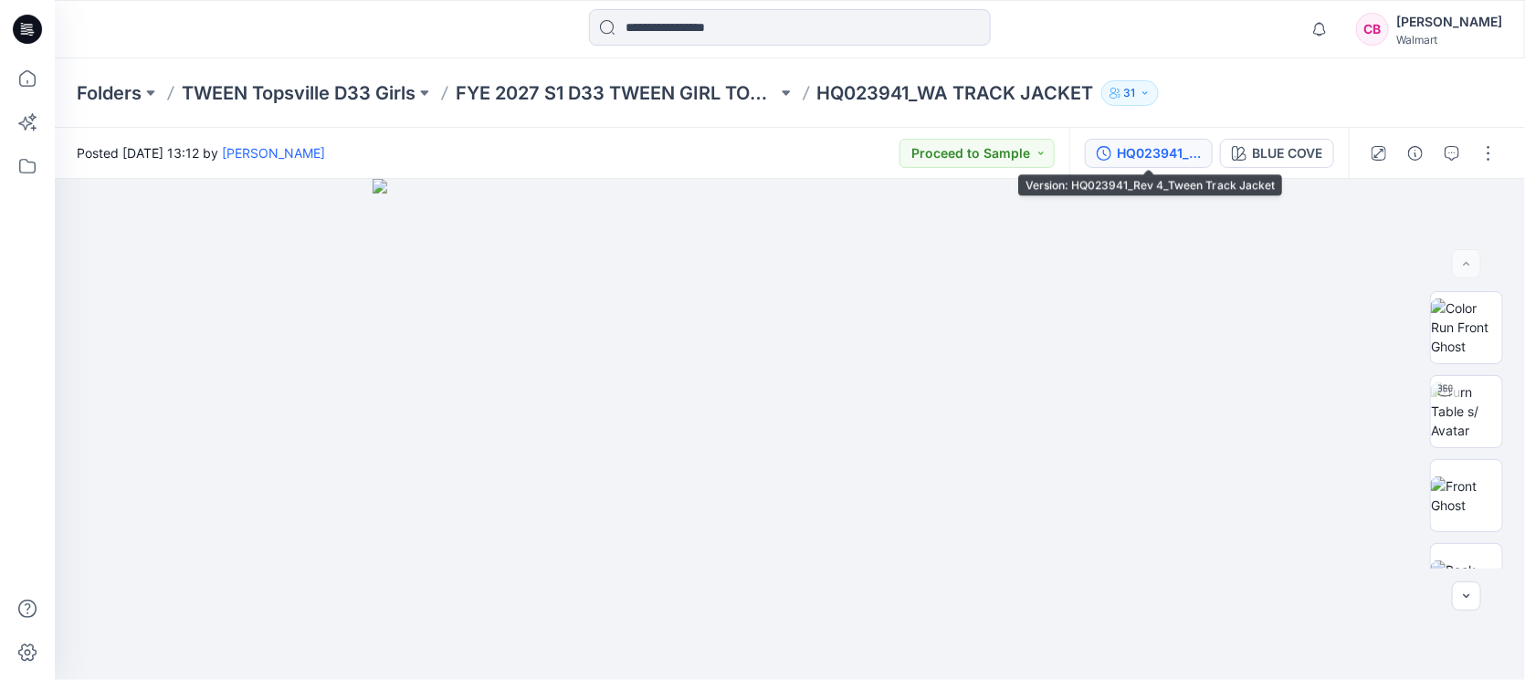
click at [1132, 146] on div "HQ023941_Rev 4_Tween Track Jacket" at bounding box center [1159, 153] width 84 height 20
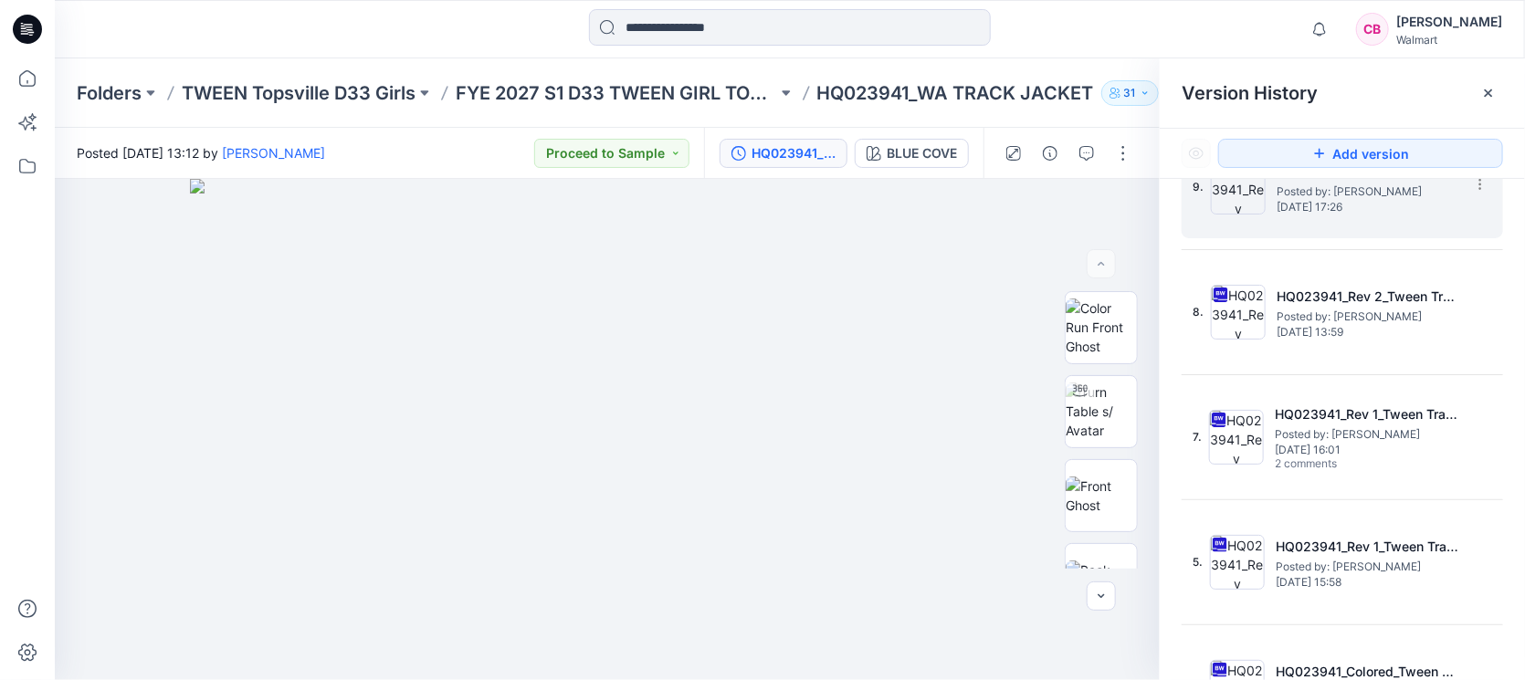
scroll to position [363, 0]
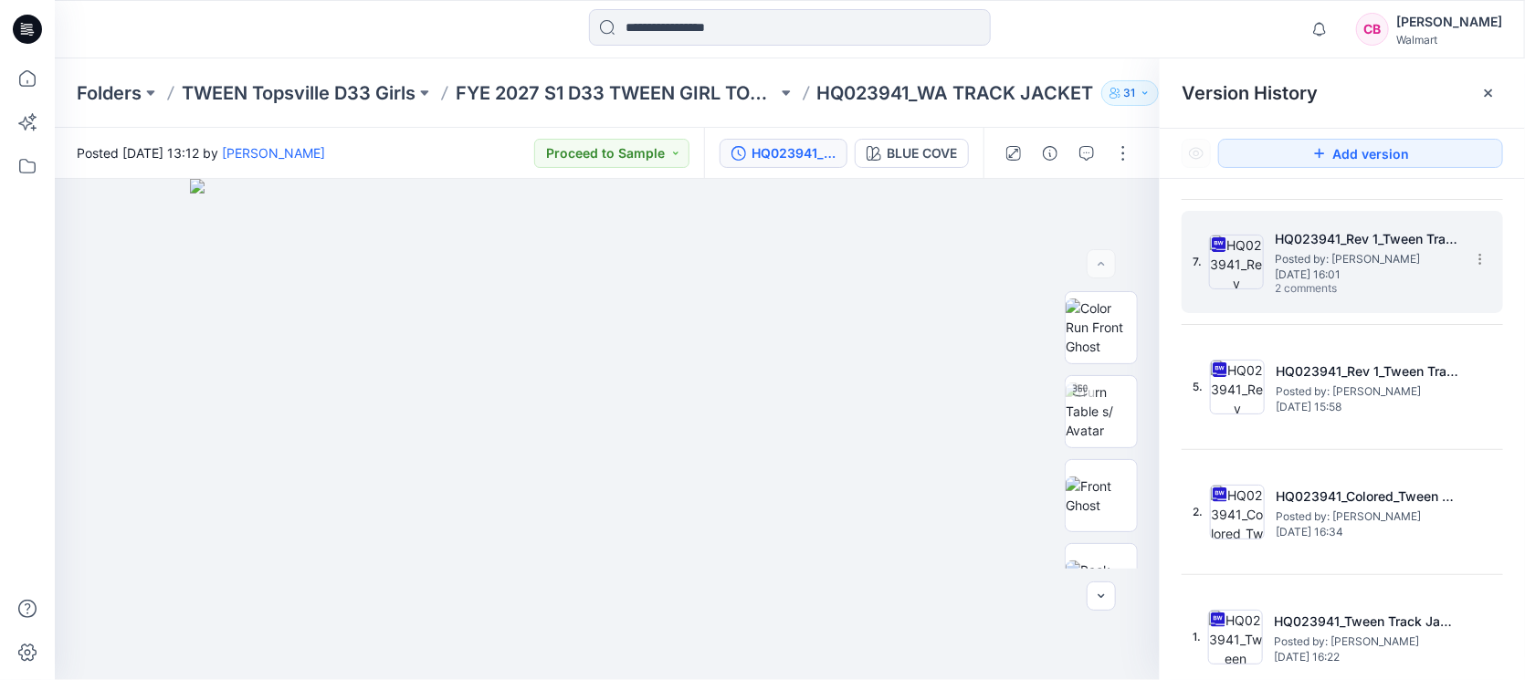
click at [1346, 282] on span "2 comments" at bounding box center [1339, 289] width 128 height 15
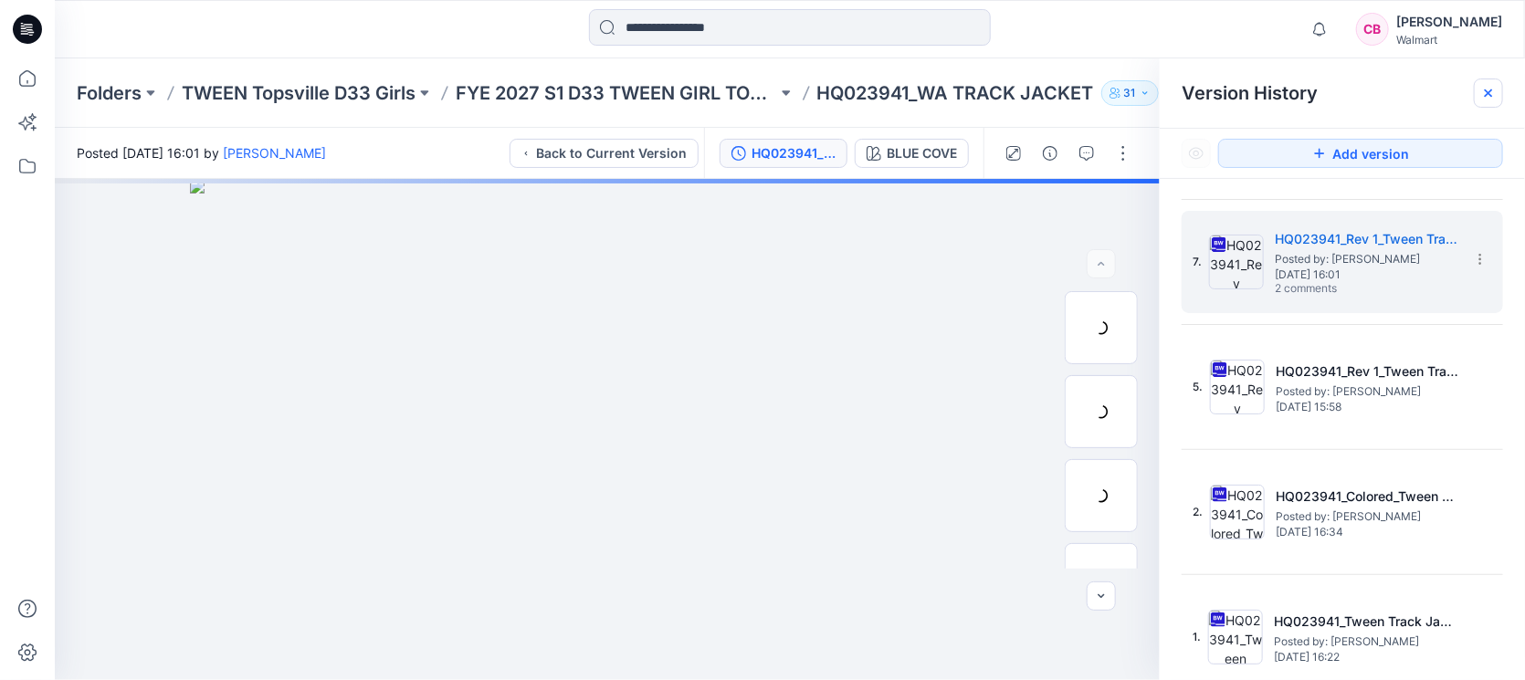
click at [1493, 101] on div at bounding box center [1488, 93] width 29 height 29
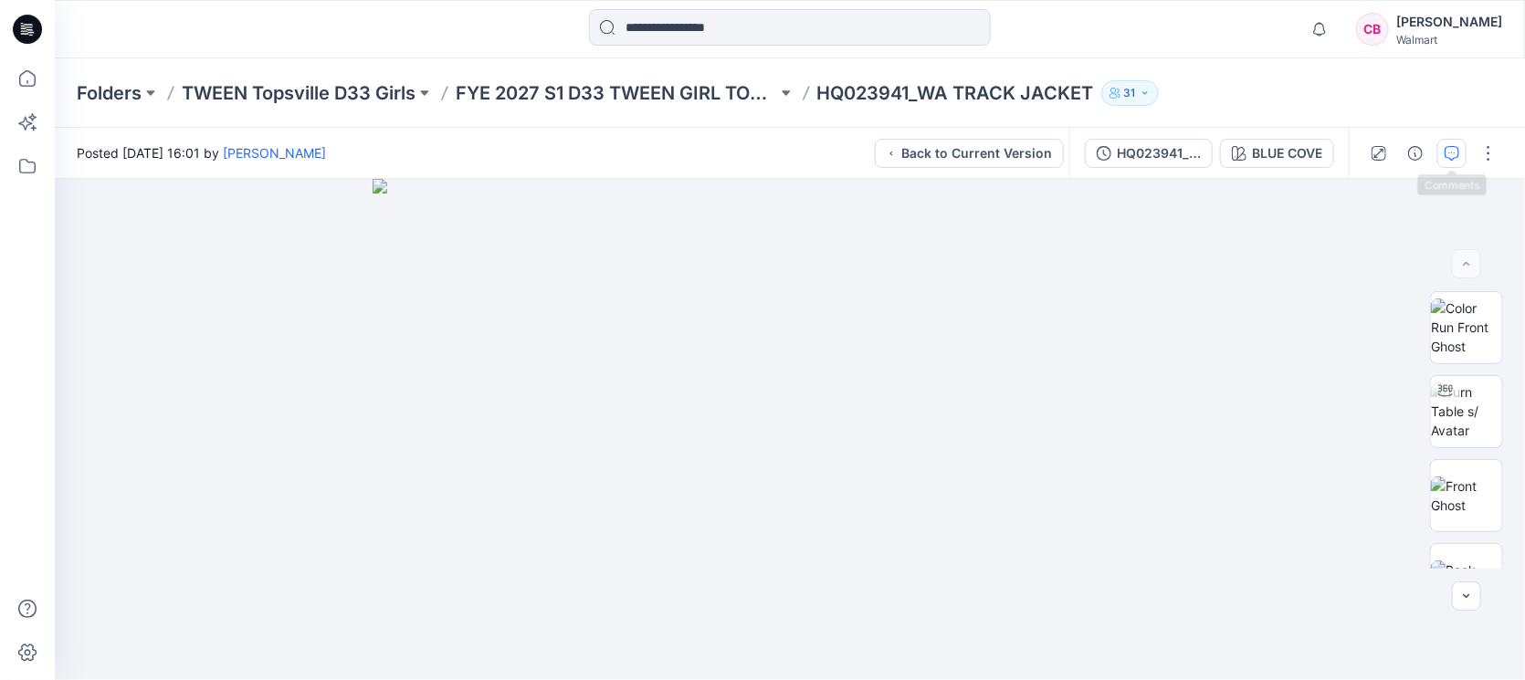
click at [1457, 150] on icon "button" at bounding box center [1452, 153] width 15 height 15
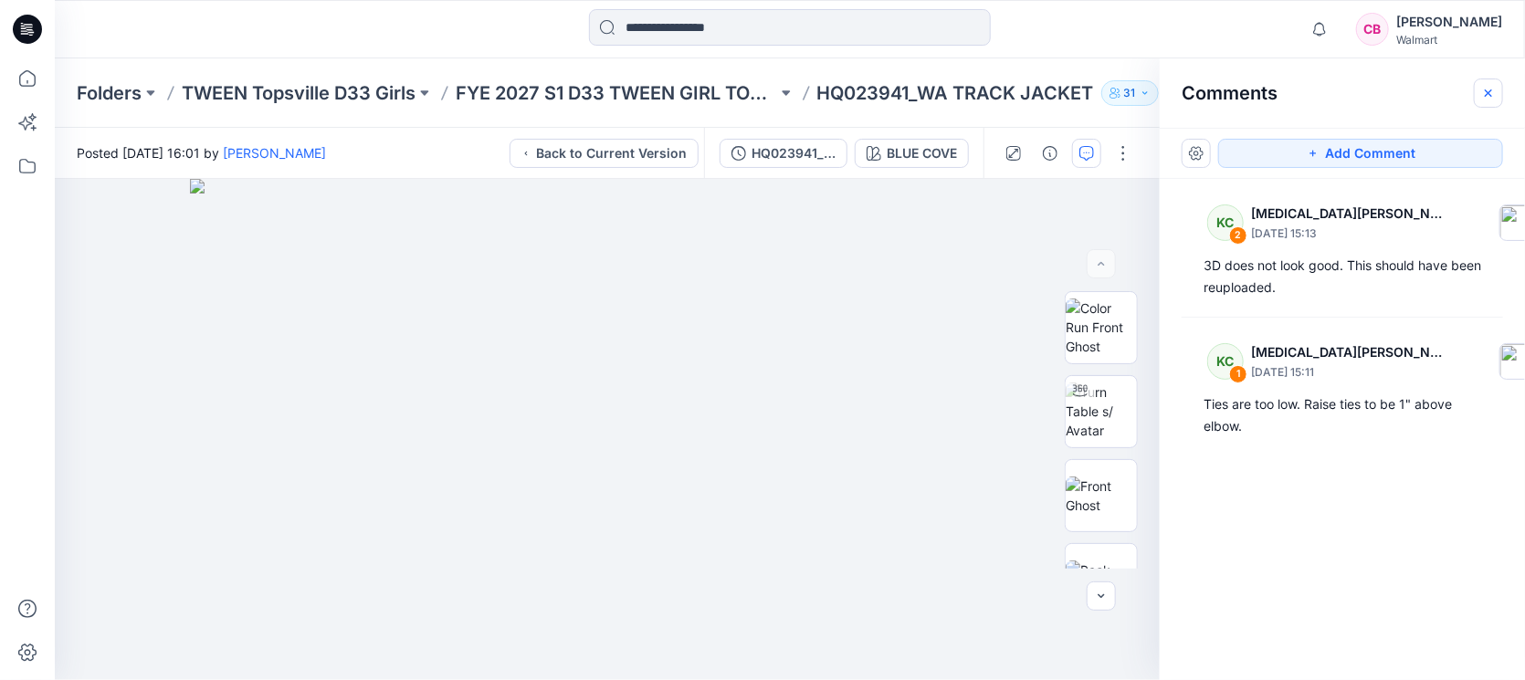
click at [1486, 94] on icon "button" at bounding box center [1488, 92] width 7 height 7
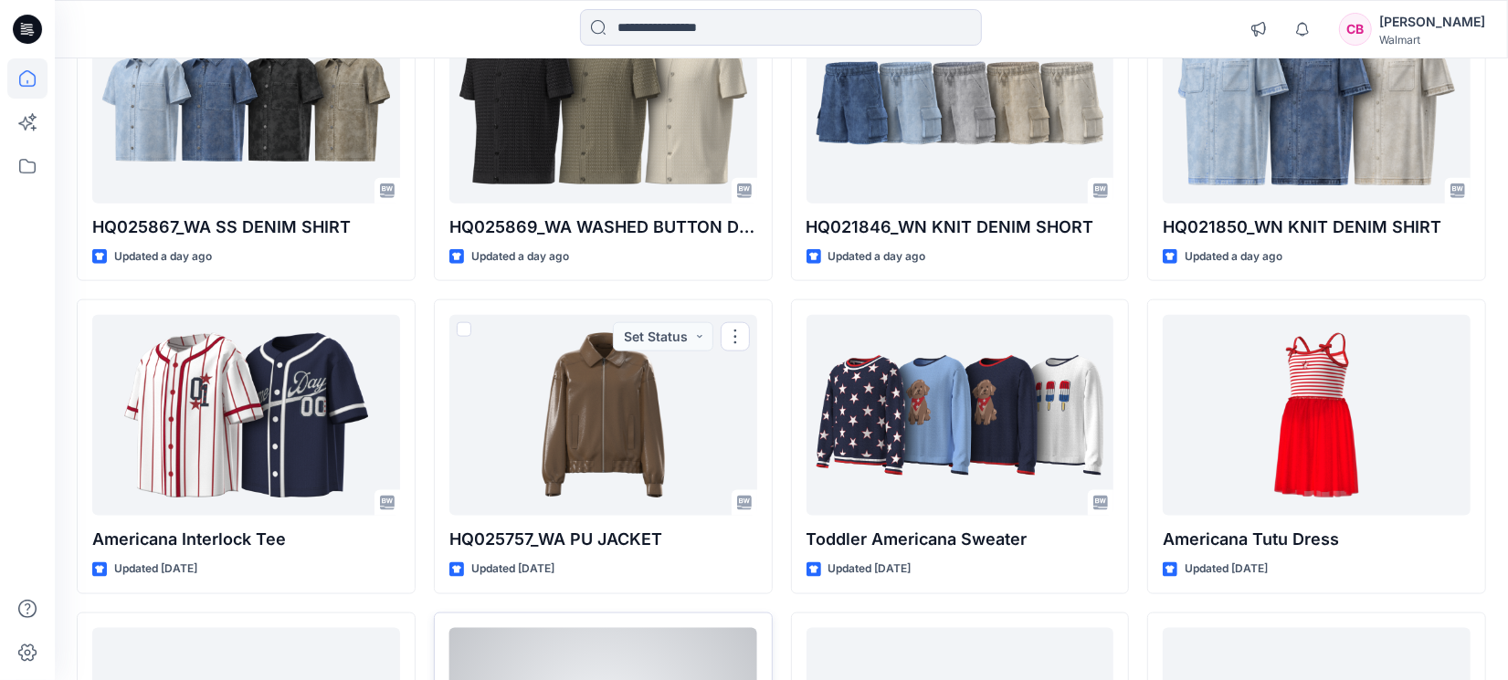
scroll to position [2091, 0]
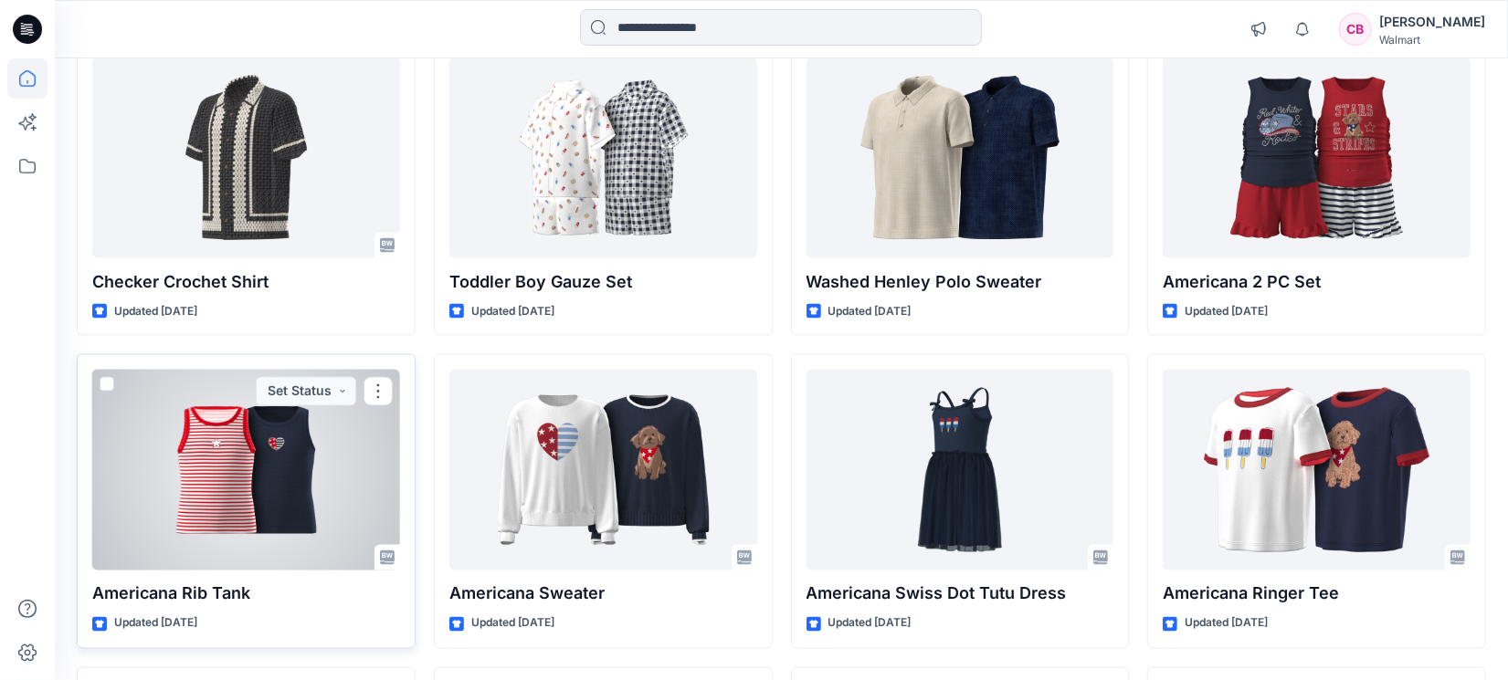
click at [274, 455] on div at bounding box center [246, 470] width 308 height 201
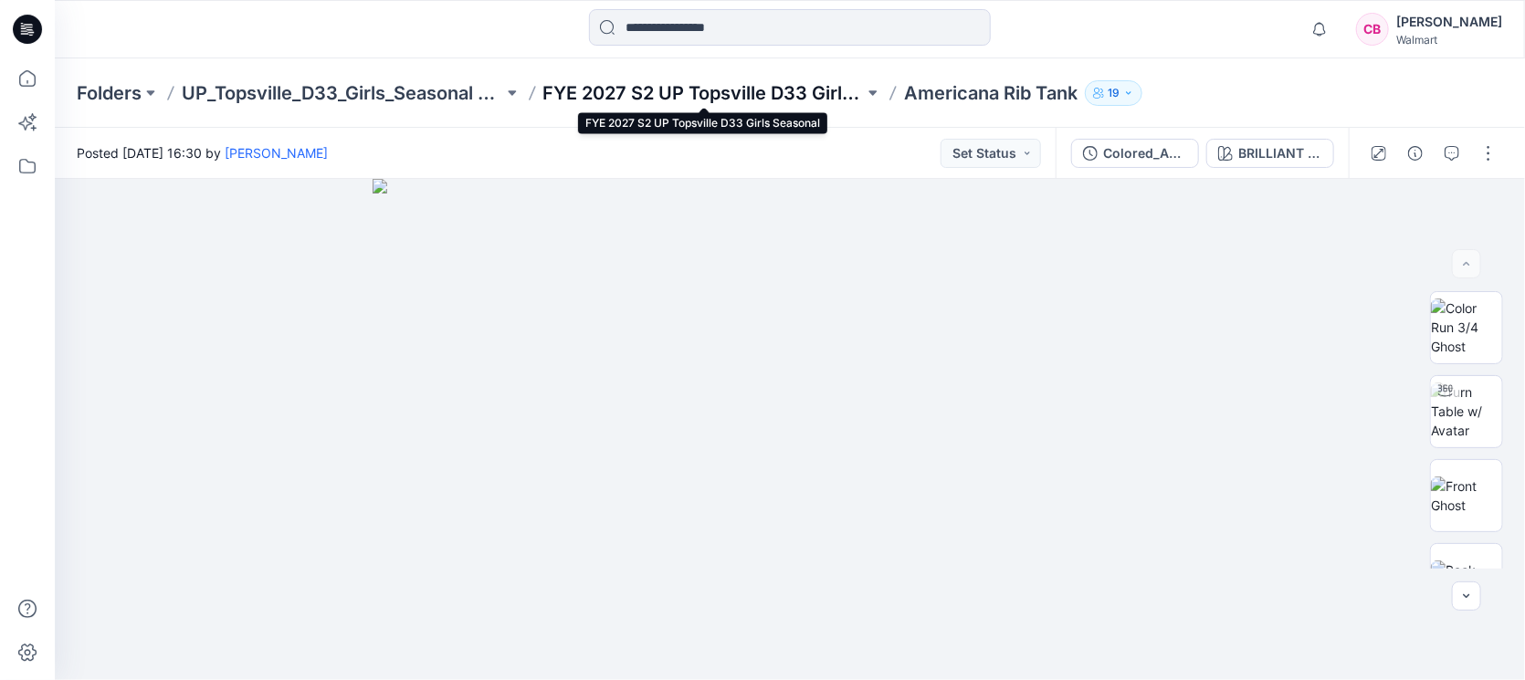
click at [759, 83] on p "FYE 2027 S2 UP Topsville D33 Girls Seasonal" at bounding box center [703, 93] width 321 height 26
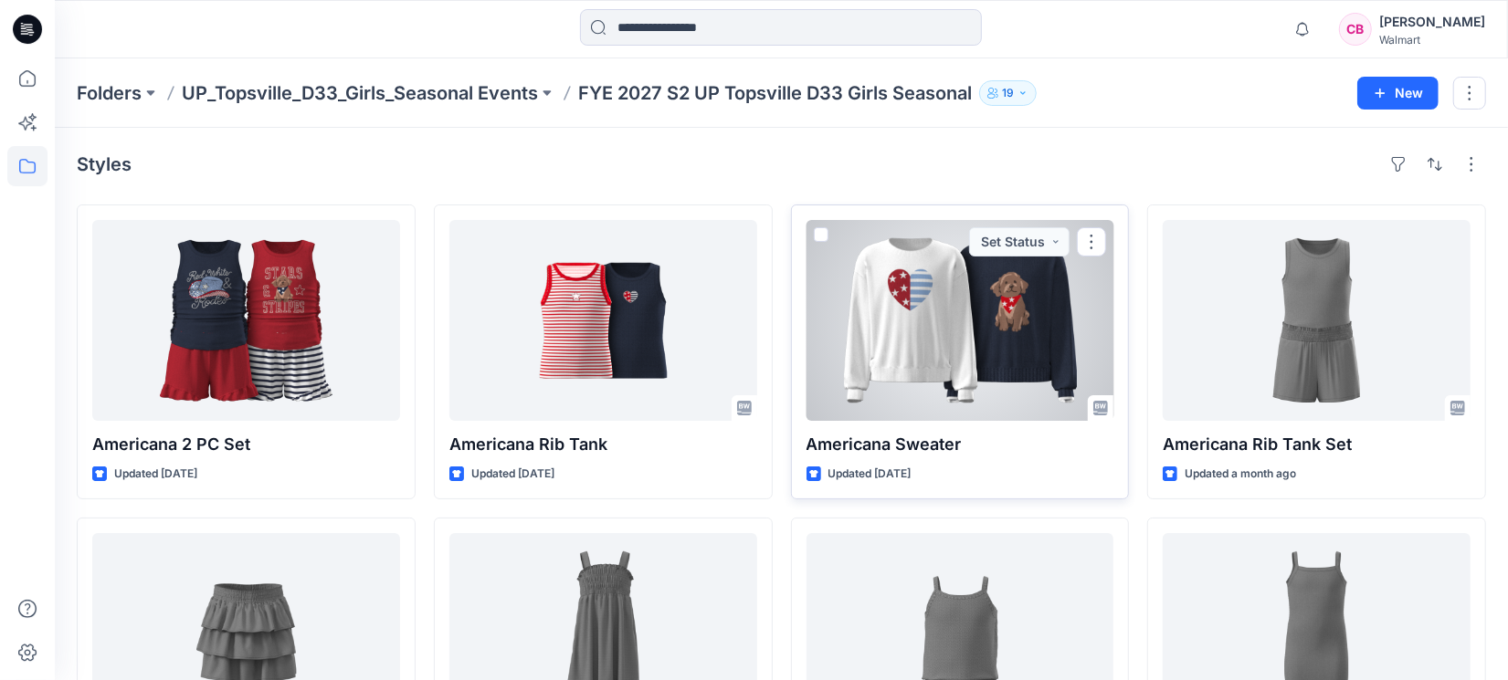
click at [927, 289] on div at bounding box center [960, 320] width 308 height 201
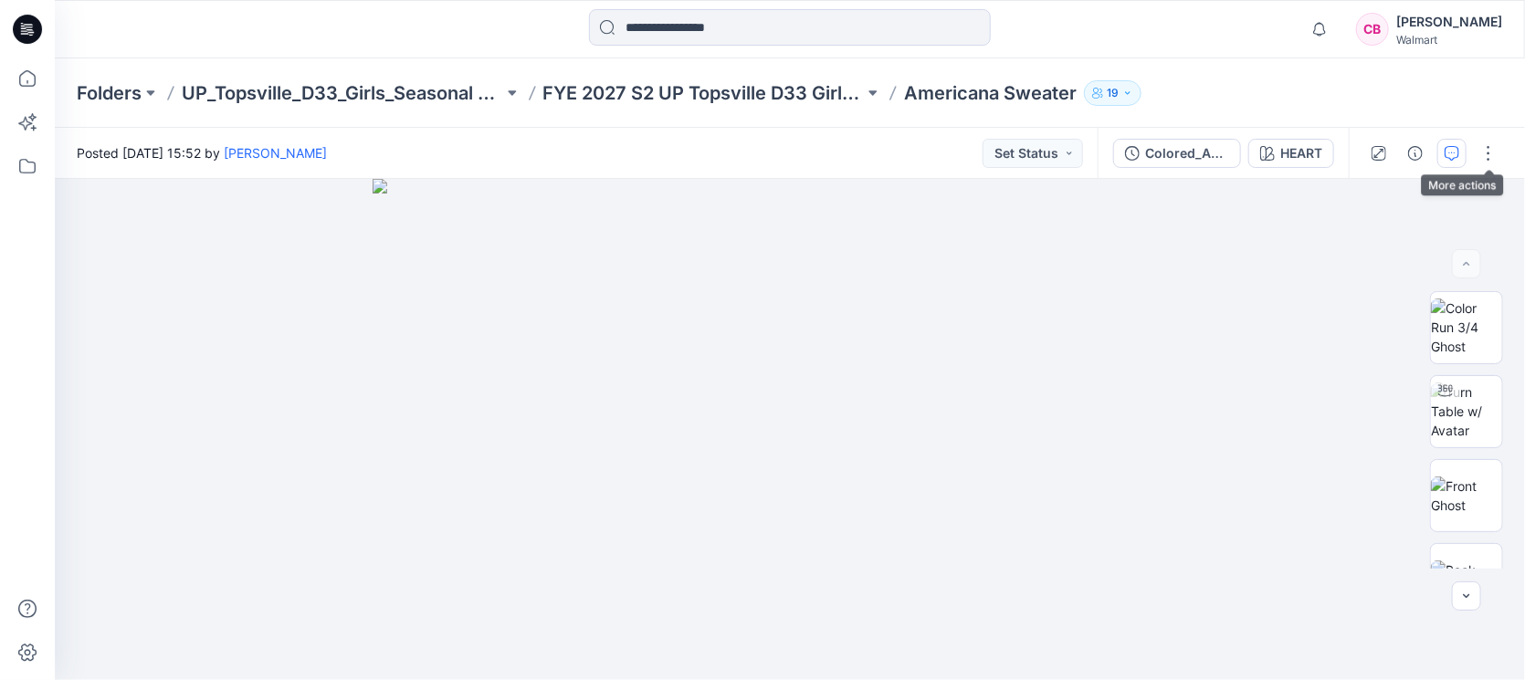
click at [1458, 153] on icon "button" at bounding box center [1452, 153] width 15 height 15
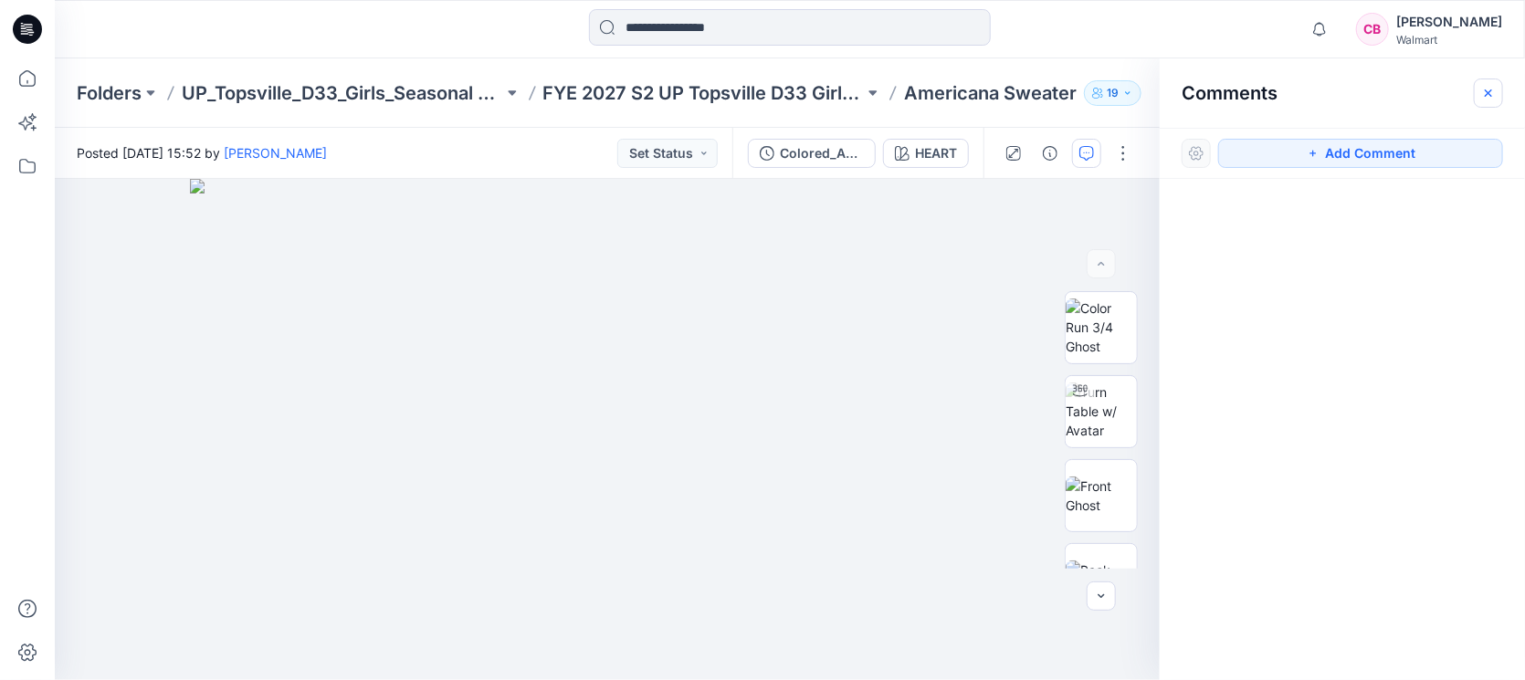
click at [1491, 90] on icon "button" at bounding box center [1488, 92] width 7 height 7
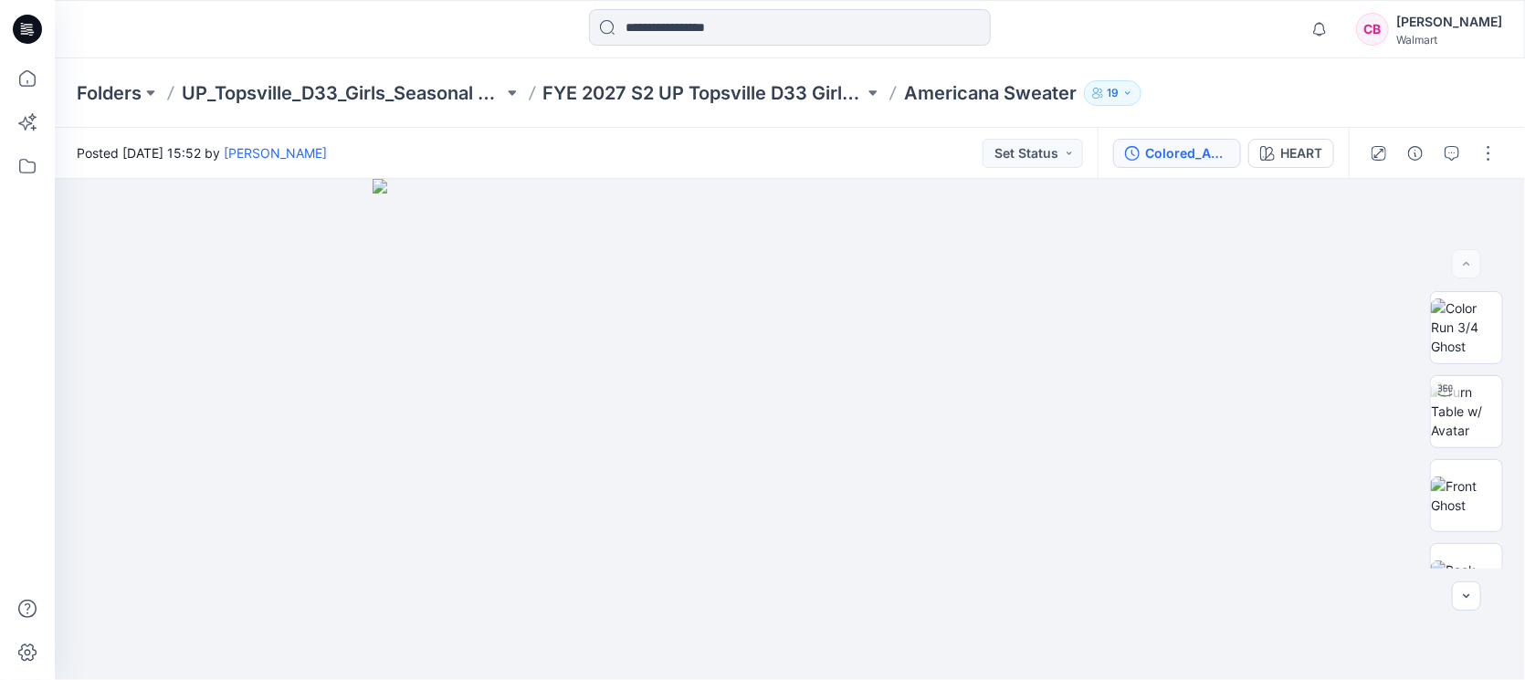
click at [1163, 148] on div "Colored_Americana Sweater" at bounding box center [1187, 153] width 84 height 20
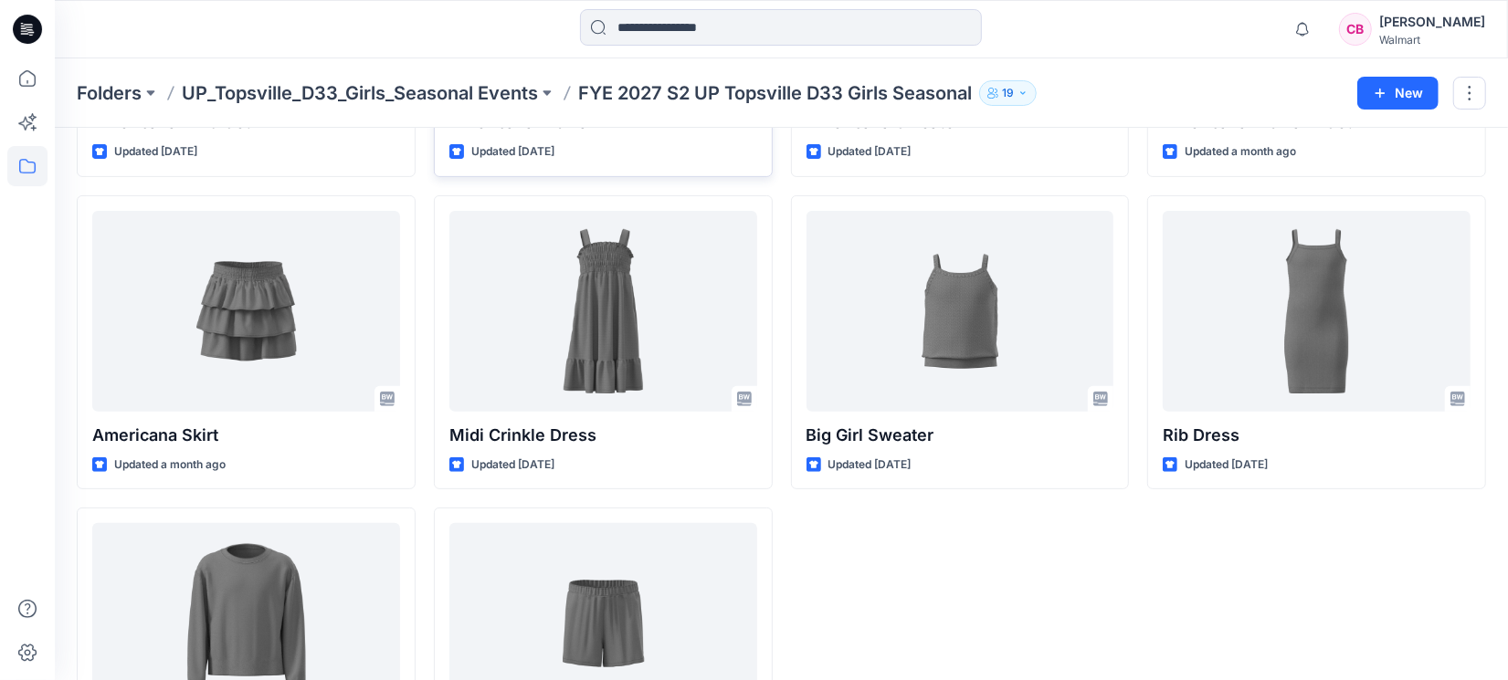
scroll to position [465, 0]
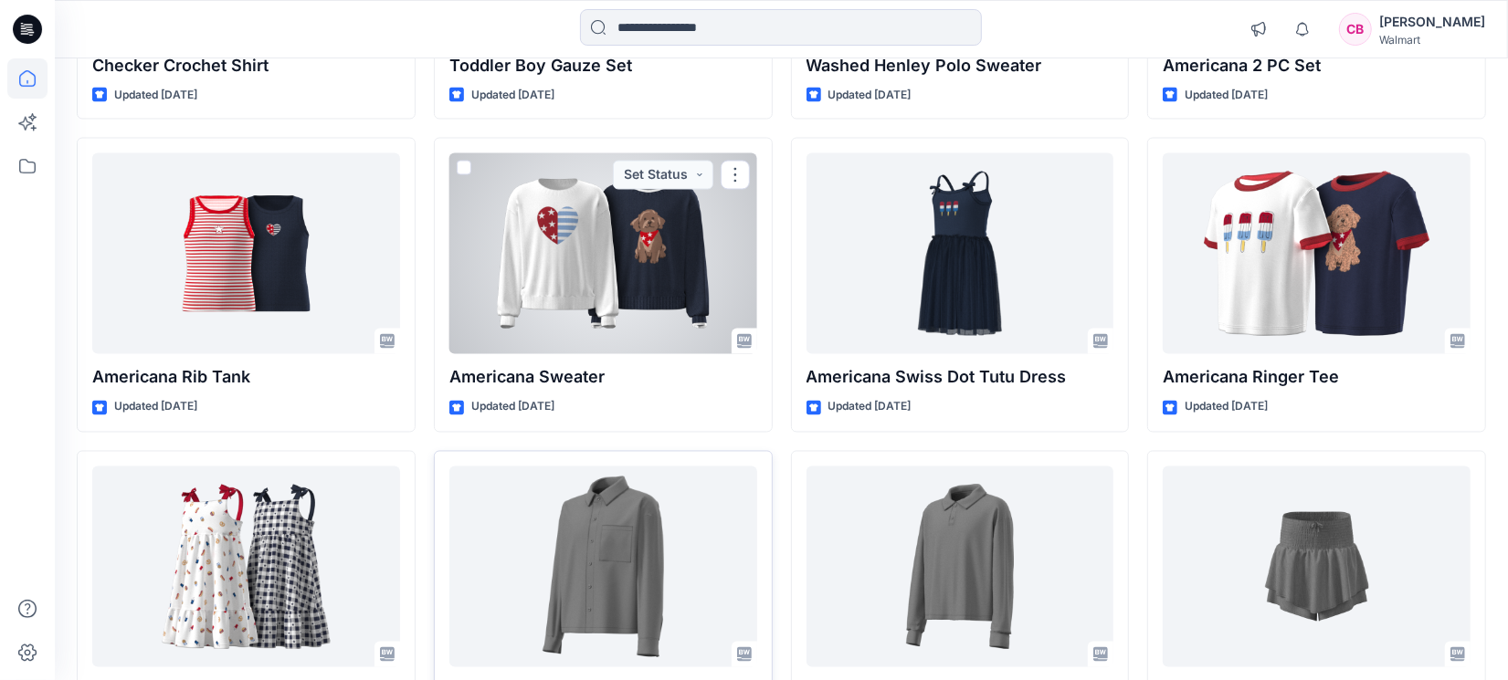
scroll to position [2434, 0]
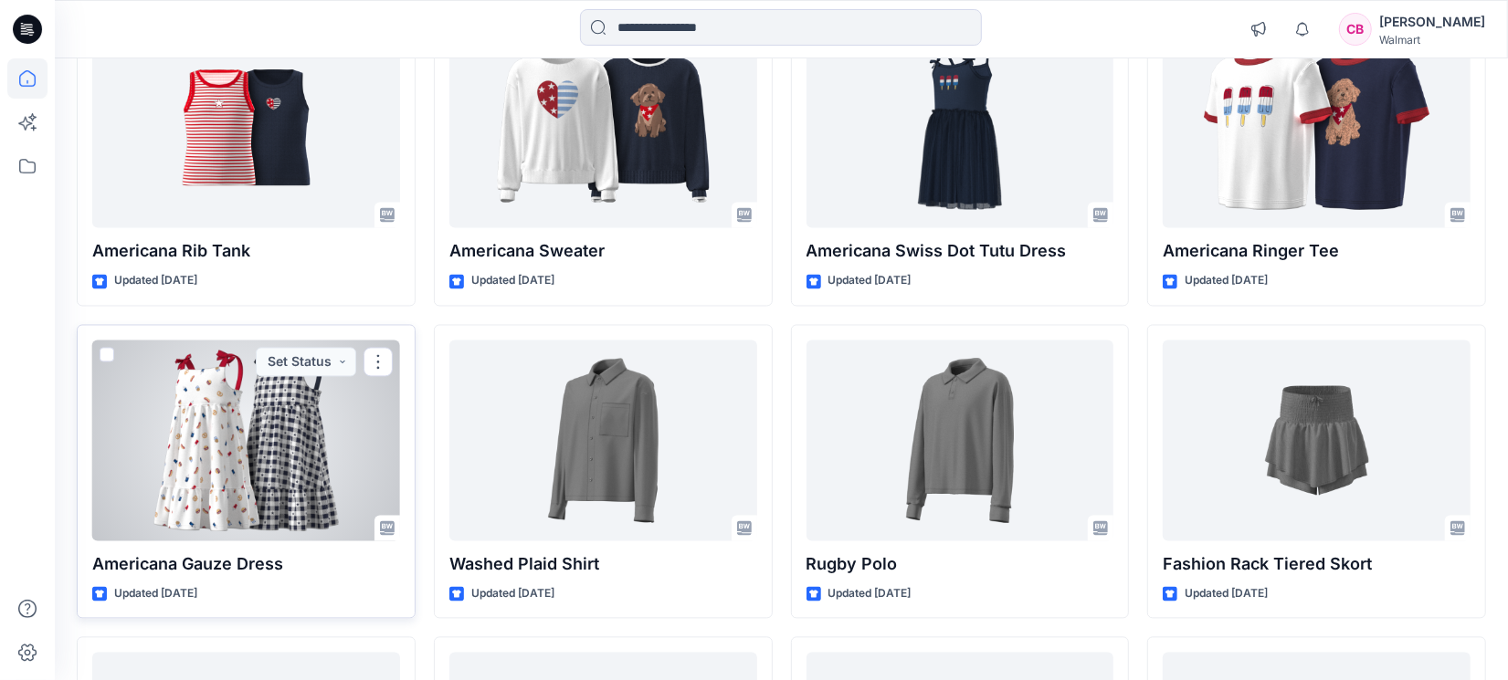
click at [283, 451] on div at bounding box center [246, 441] width 308 height 201
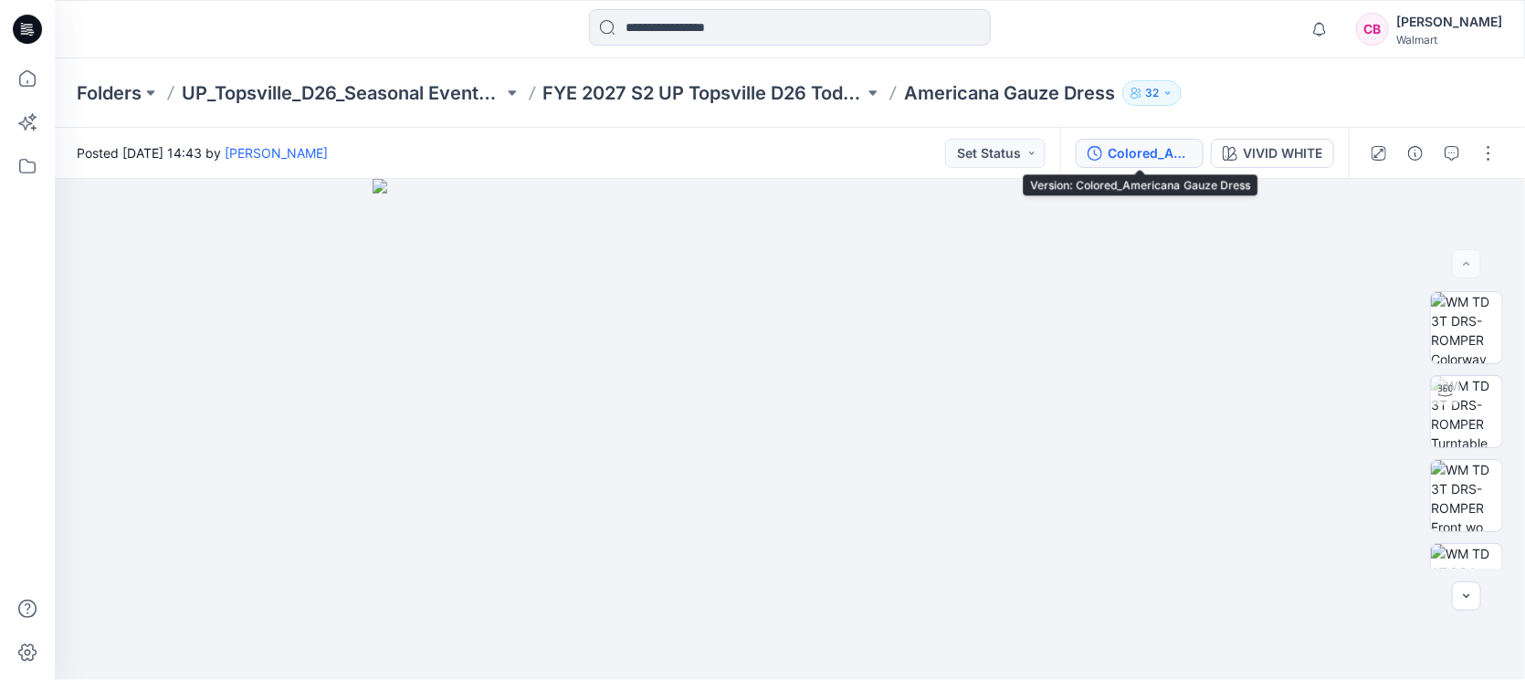
click at [1120, 140] on button "Colored_Americana Gauze Dress" at bounding box center [1140, 153] width 128 height 29
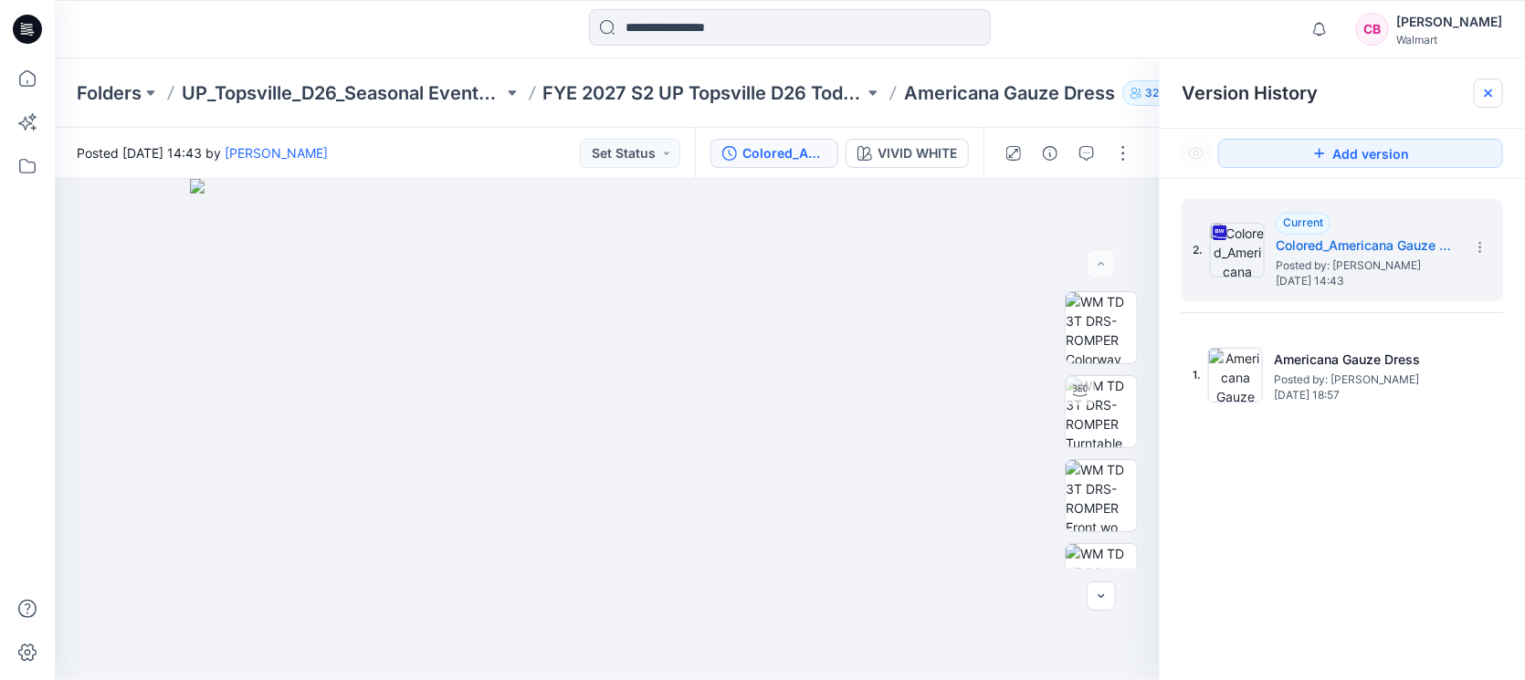
click at [1497, 92] on div at bounding box center [1488, 93] width 29 height 29
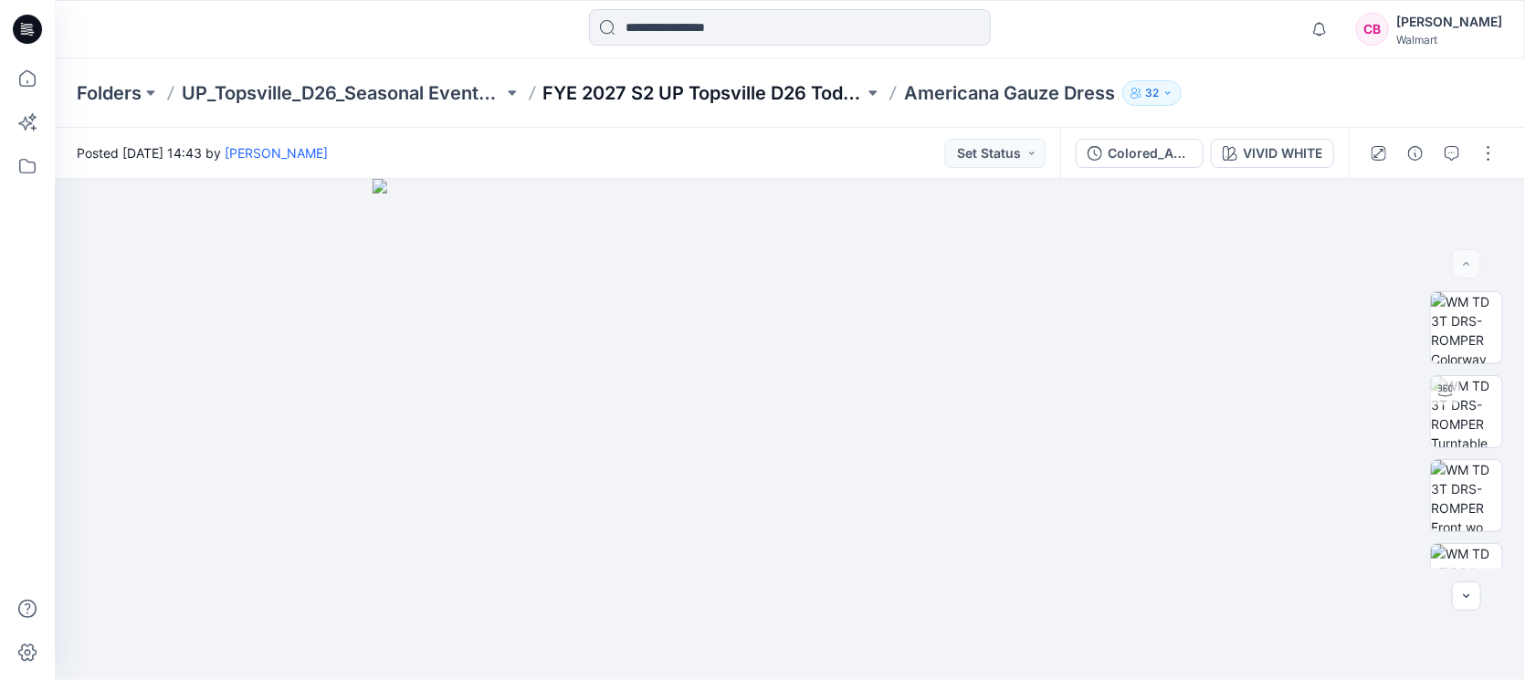
click at [791, 90] on p "FYE 2027 S2 UP Topsville D26 Toddler Girl Seasonal" at bounding box center [703, 93] width 321 height 26
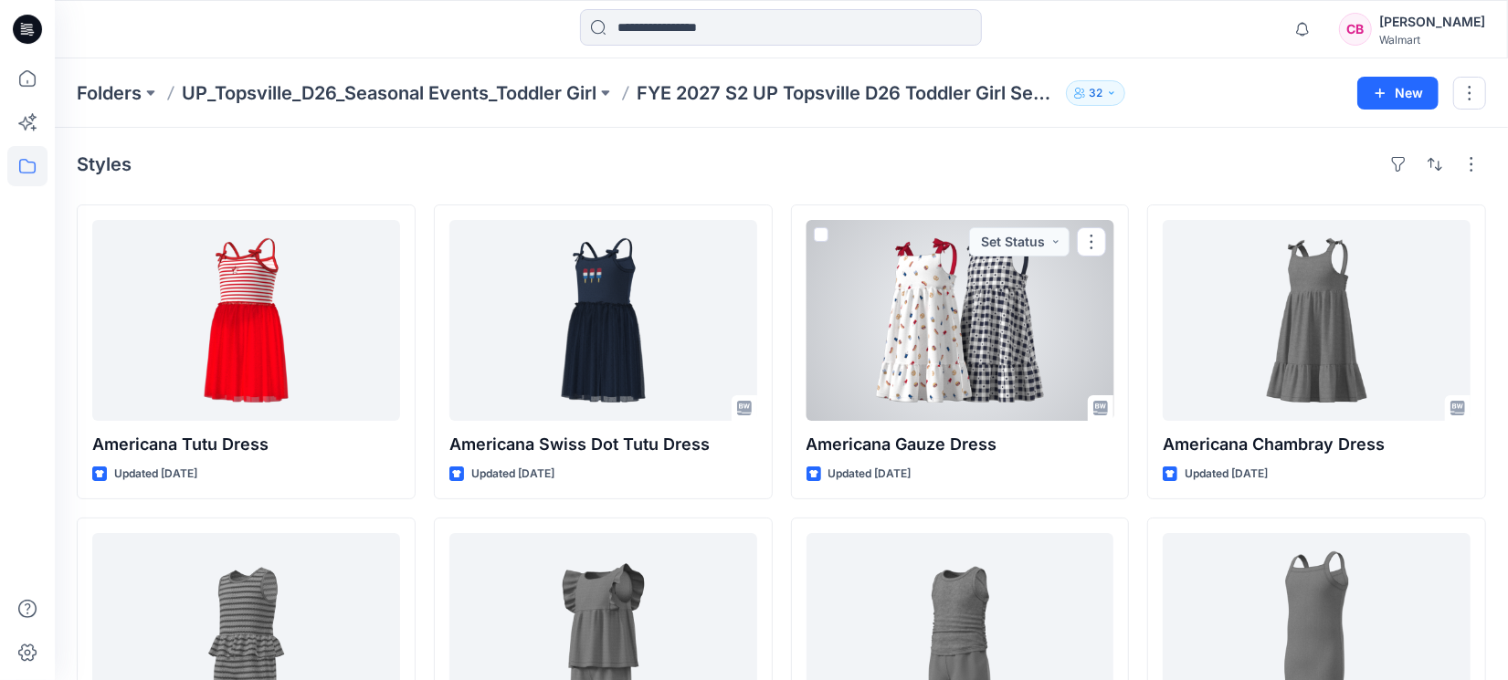
scroll to position [465, 0]
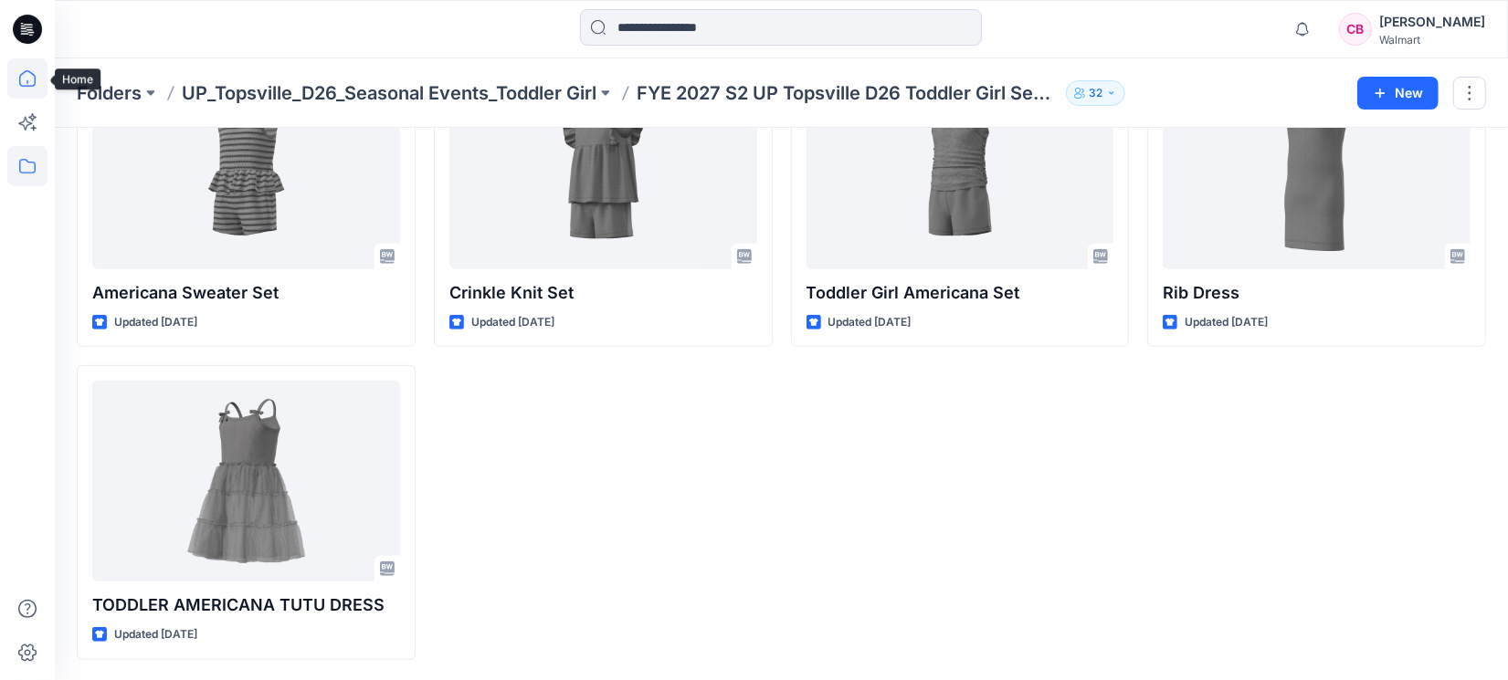
click at [24, 71] on icon at bounding box center [27, 78] width 40 height 40
